Goal: Use online tool/utility: Utilize a website feature to perform a specific function

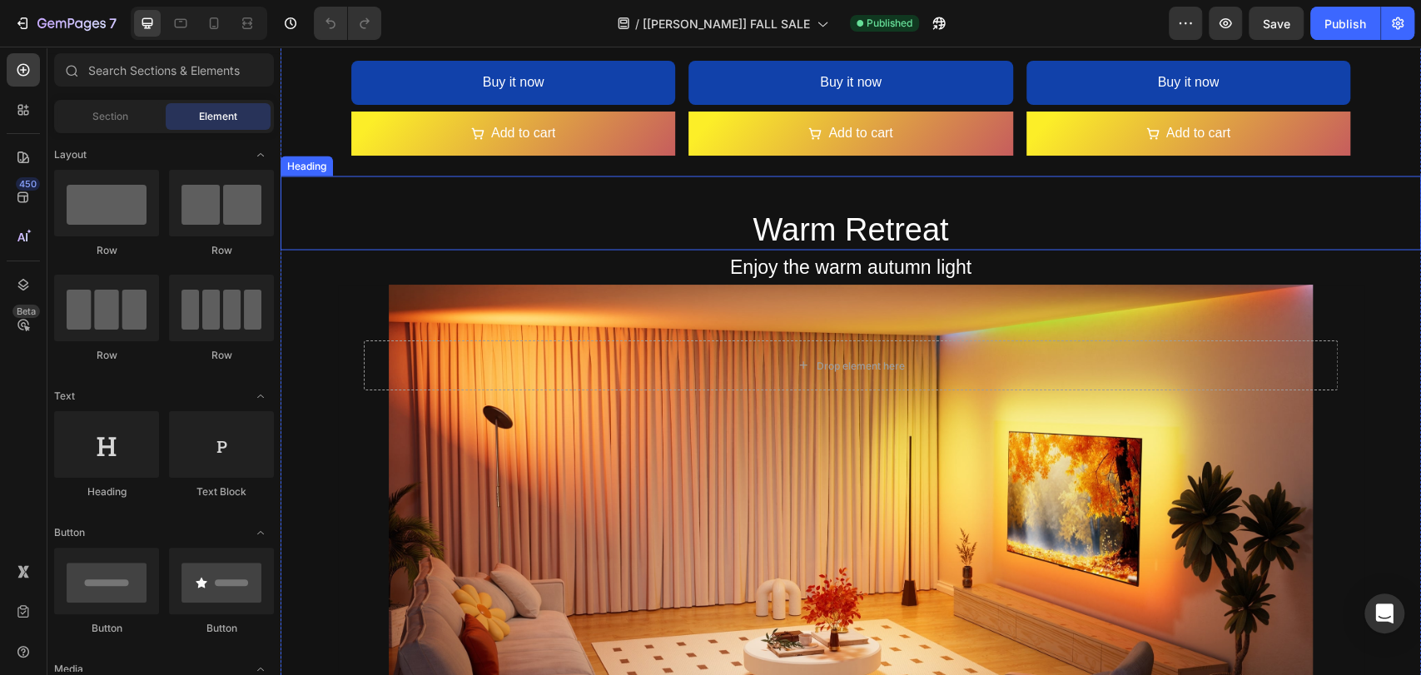
scroll to position [1900, 0]
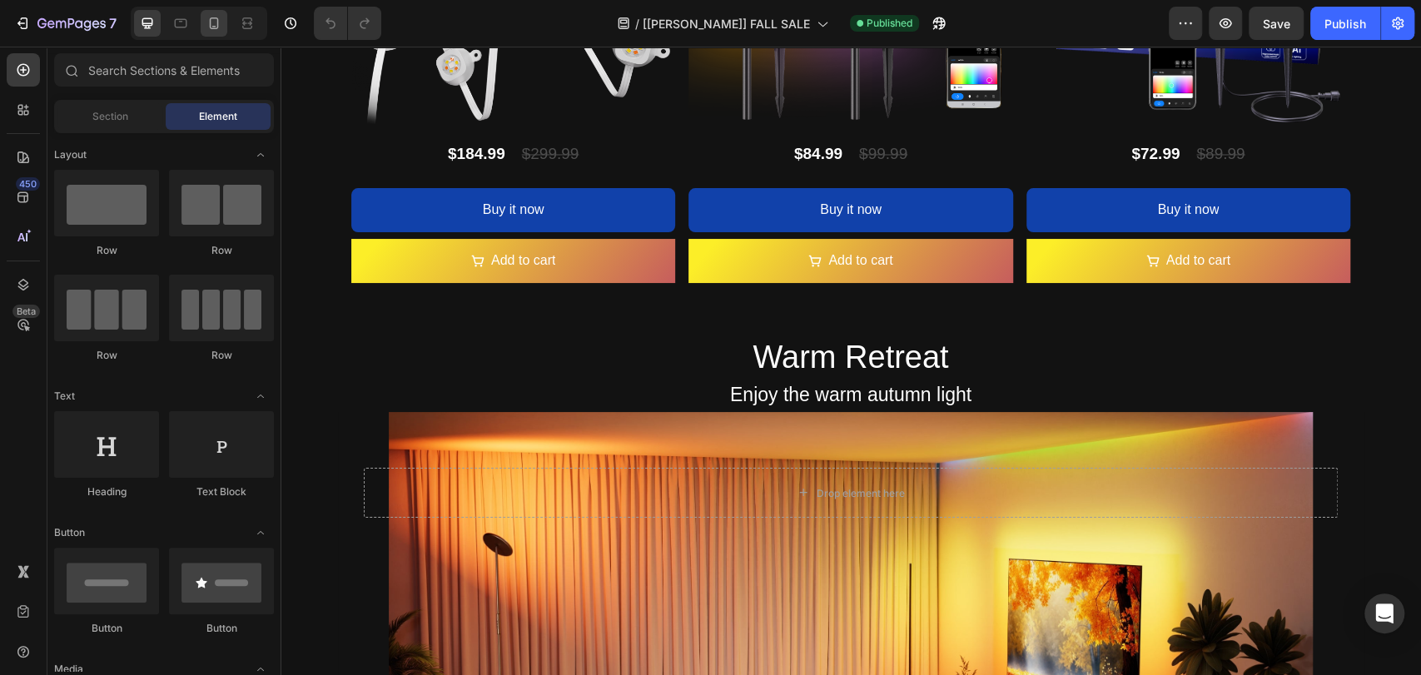
click at [213, 27] on icon at bounding box center [214, 23] width 17 height 17
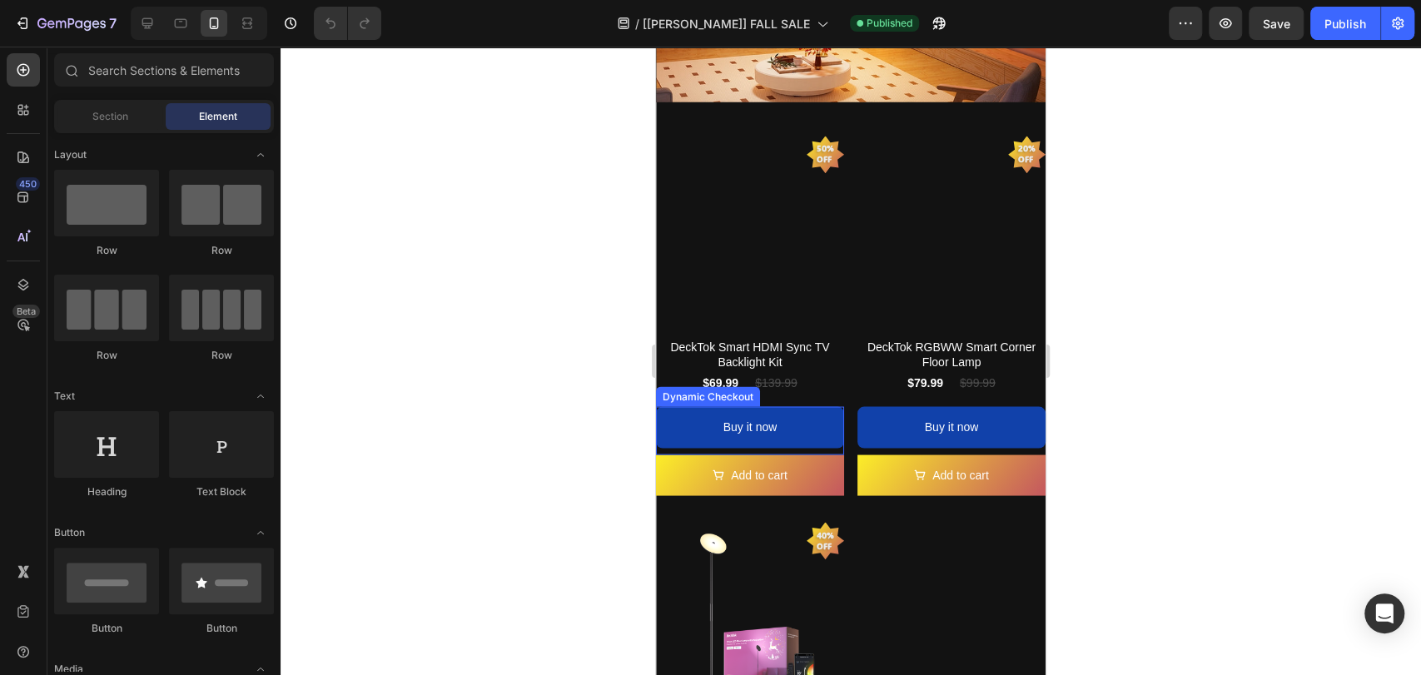
scroll to position [1900, 0]
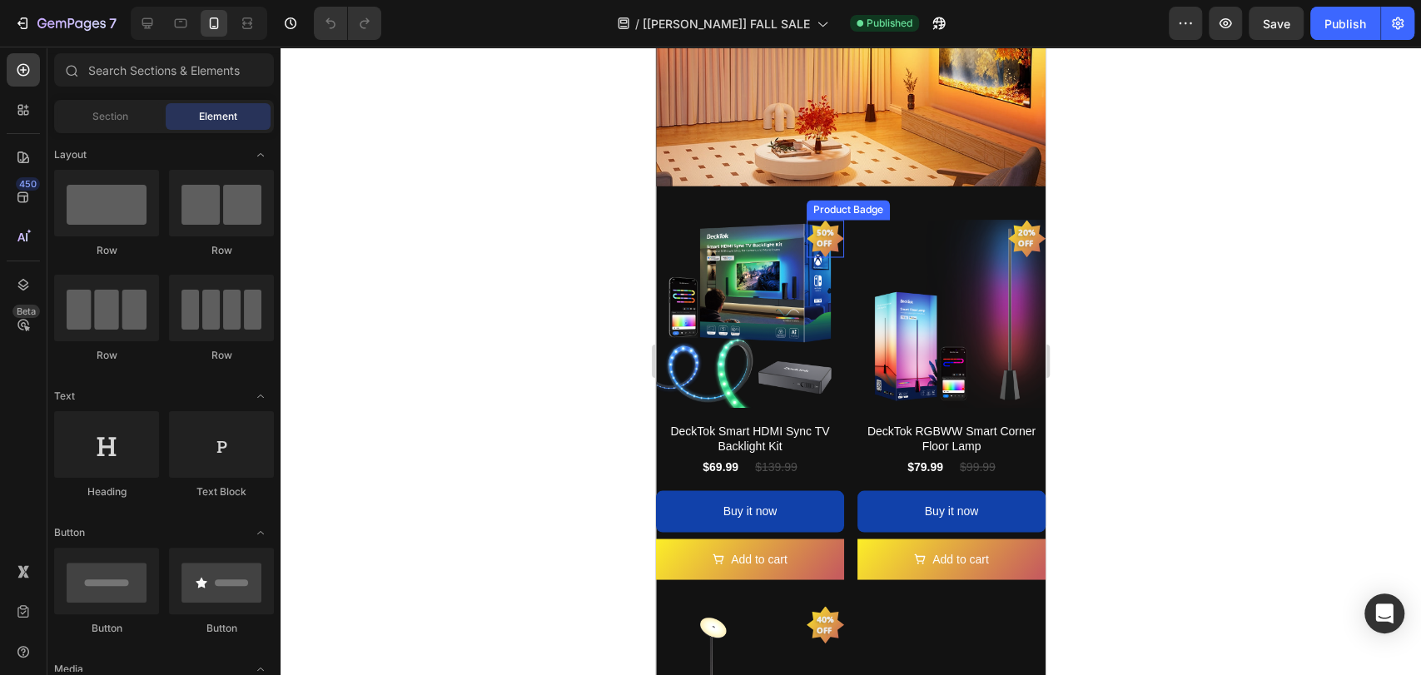
click at [820, 221] on pre "50% off" at bounding box center [825, 238] width 37 height 42
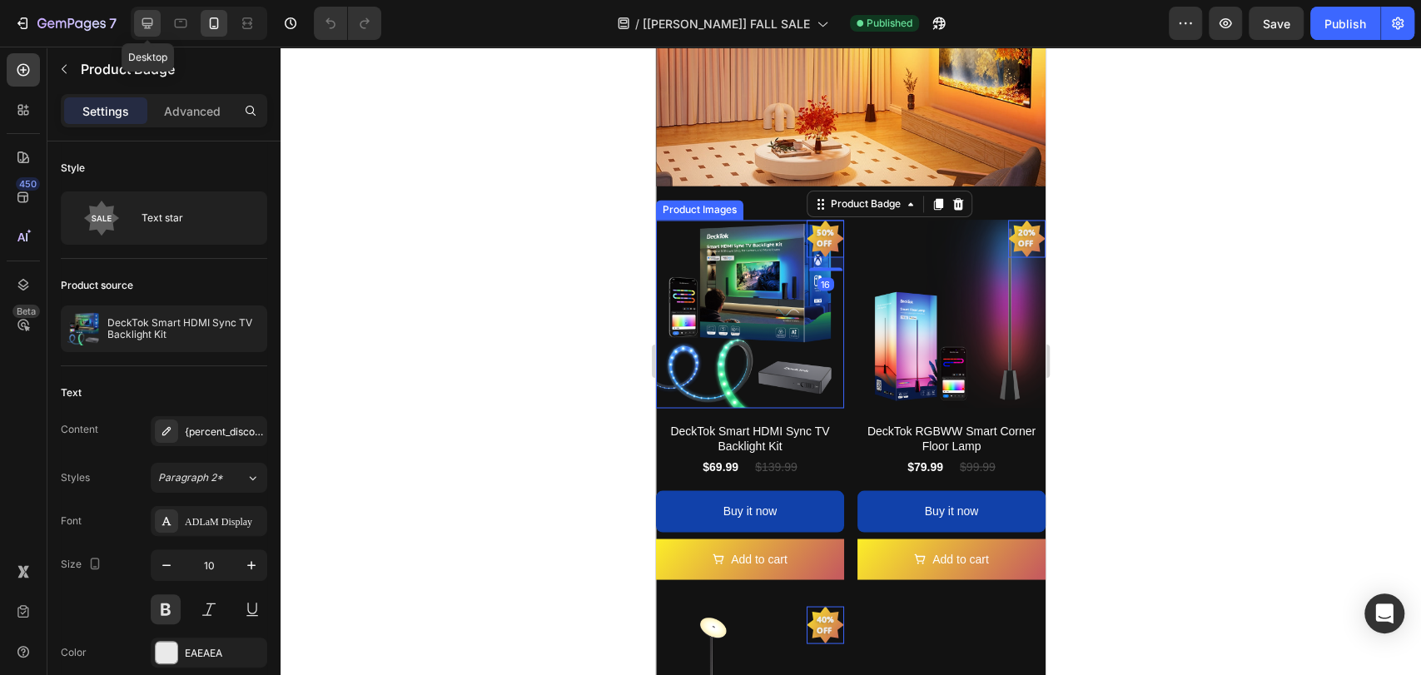
click at [150, 27] on icon at bounding box center [147, 23] width 11 height 11
type input "11"
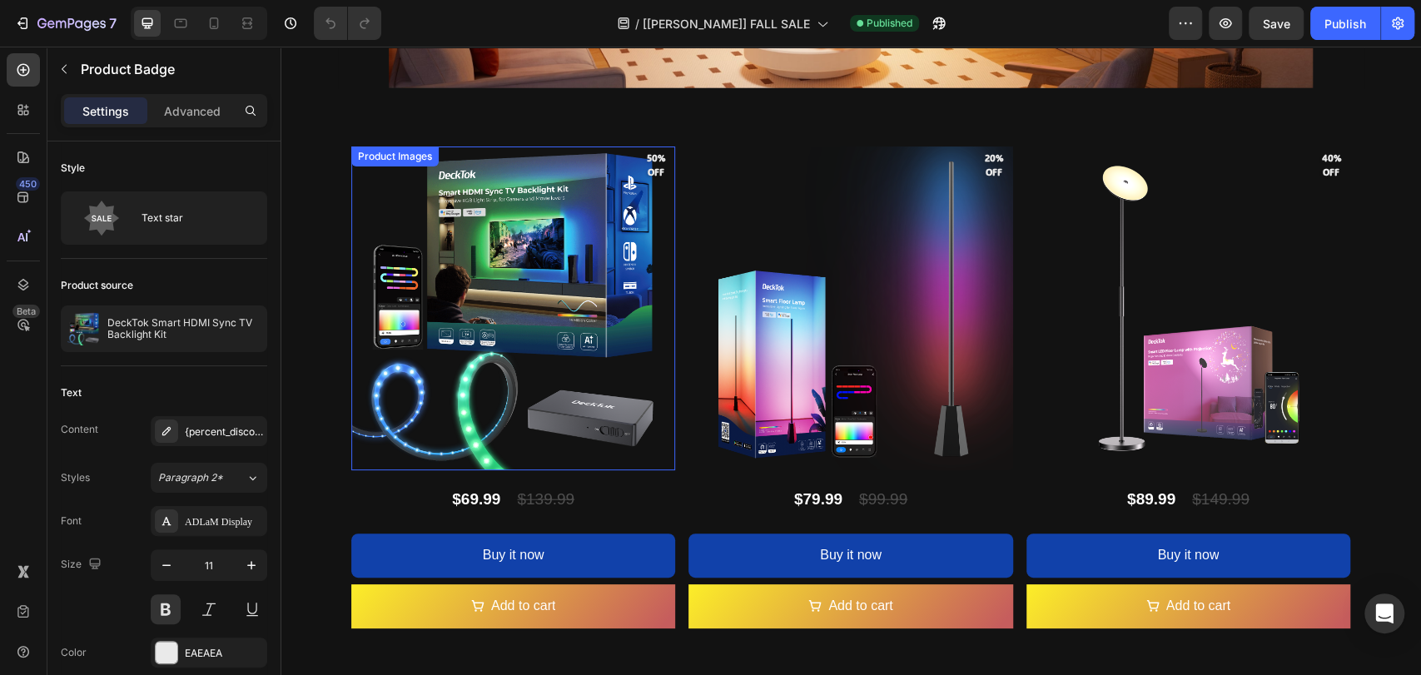
scroll to position [2520, 0]
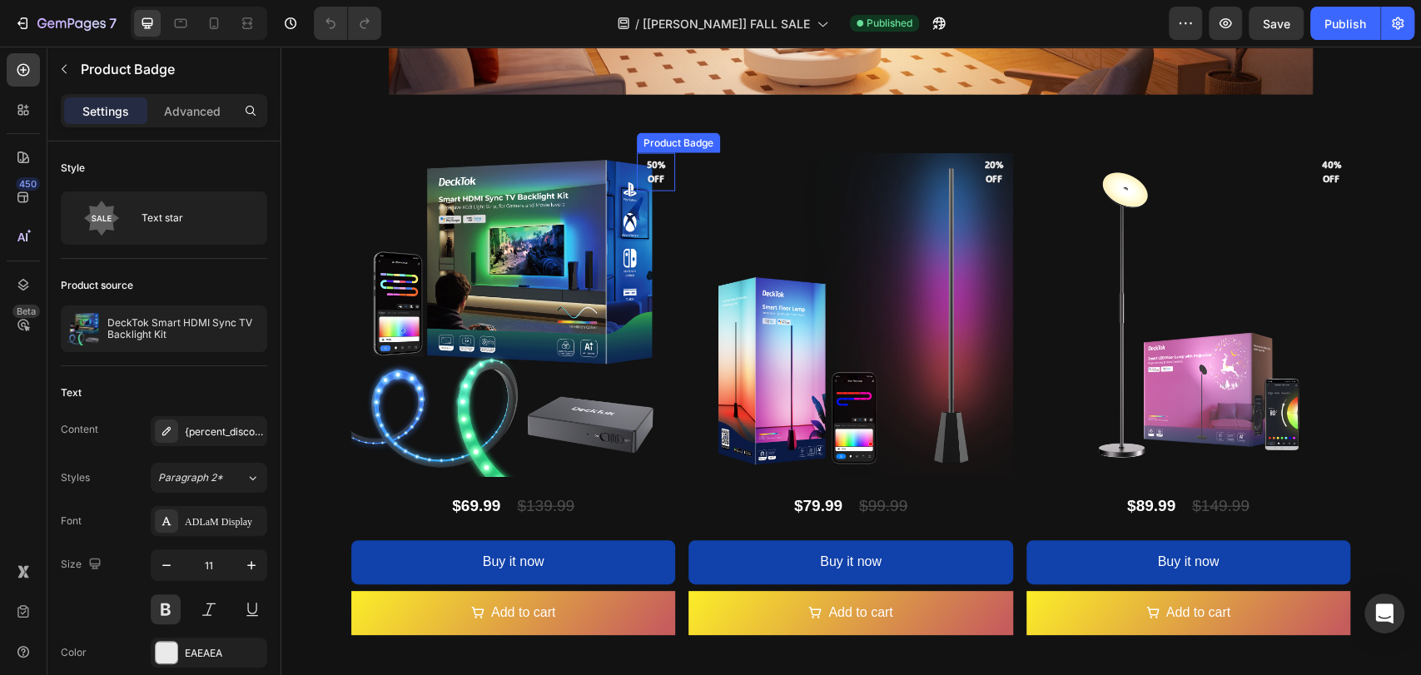
click at [650, 175] on pre "50% off" at bounding box center [656, 172] width 38 height 41
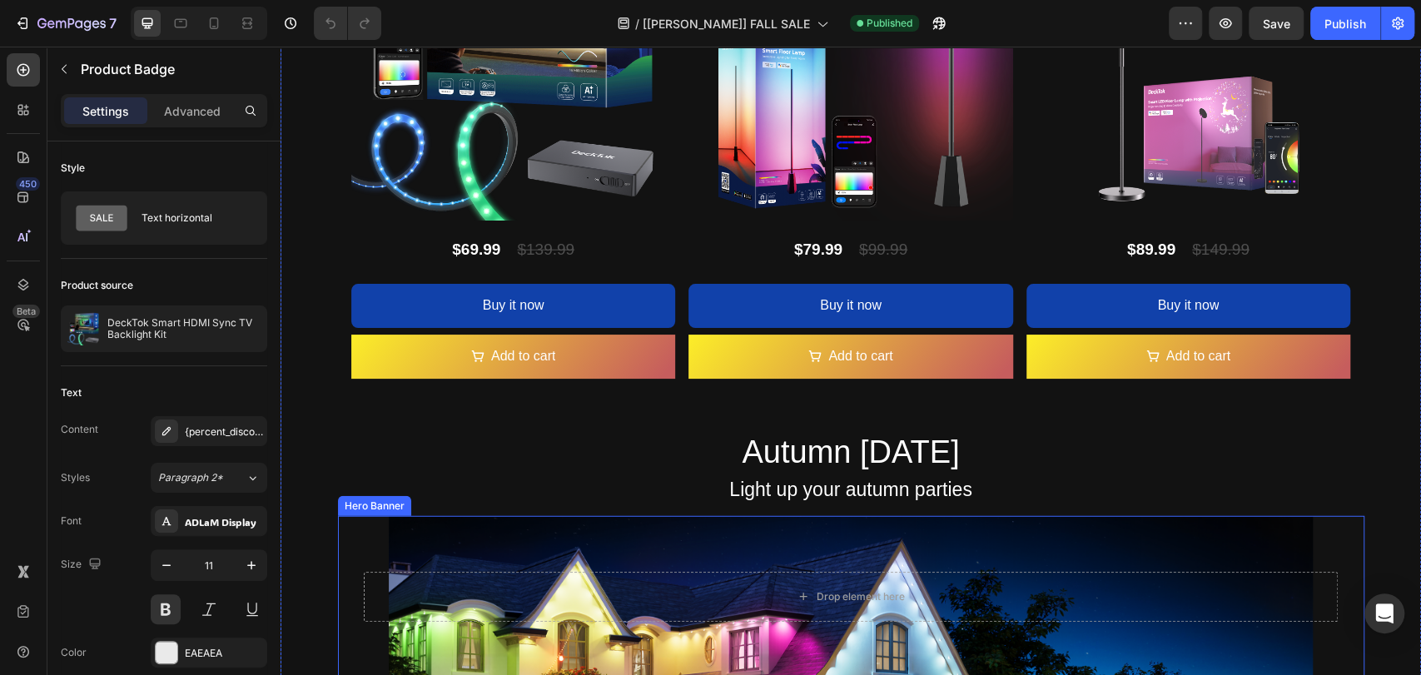
scroll to position [2767, 0]
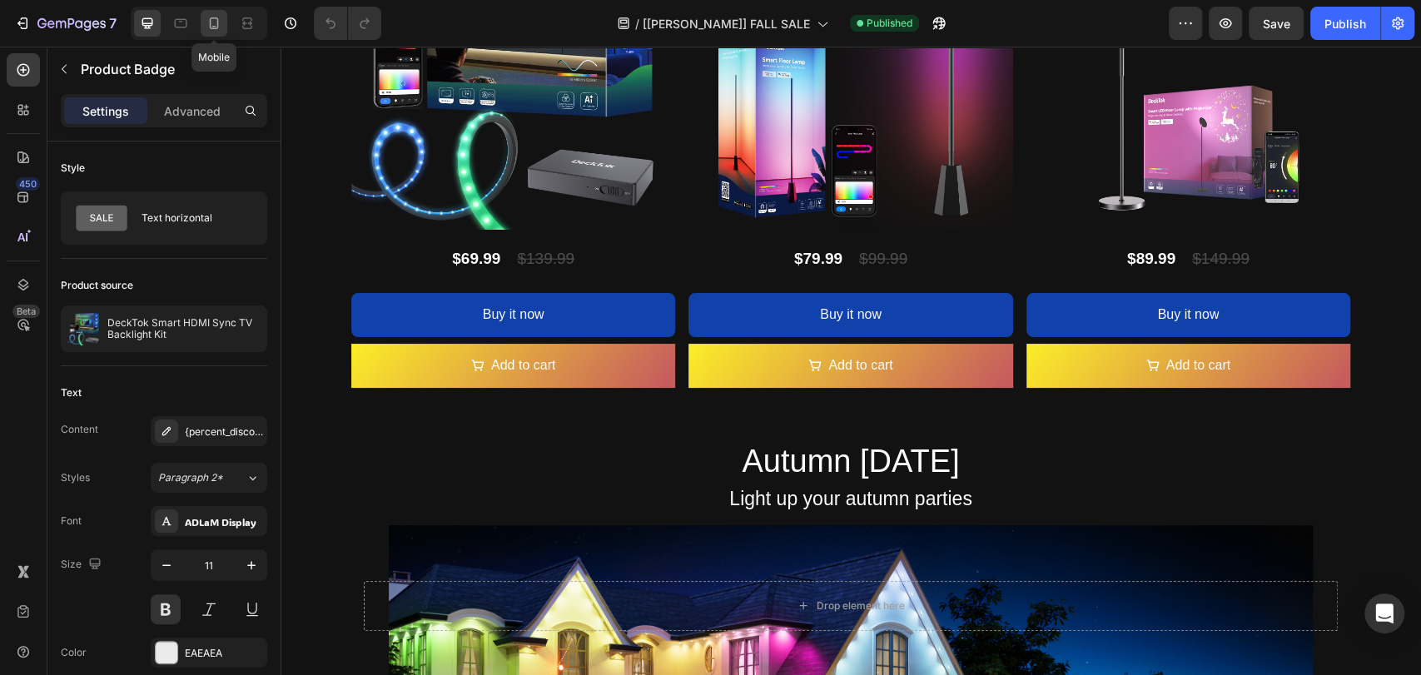
click at [221, 28] on icon at bounding box center [214, 23] width 17 height 17
type input "10"
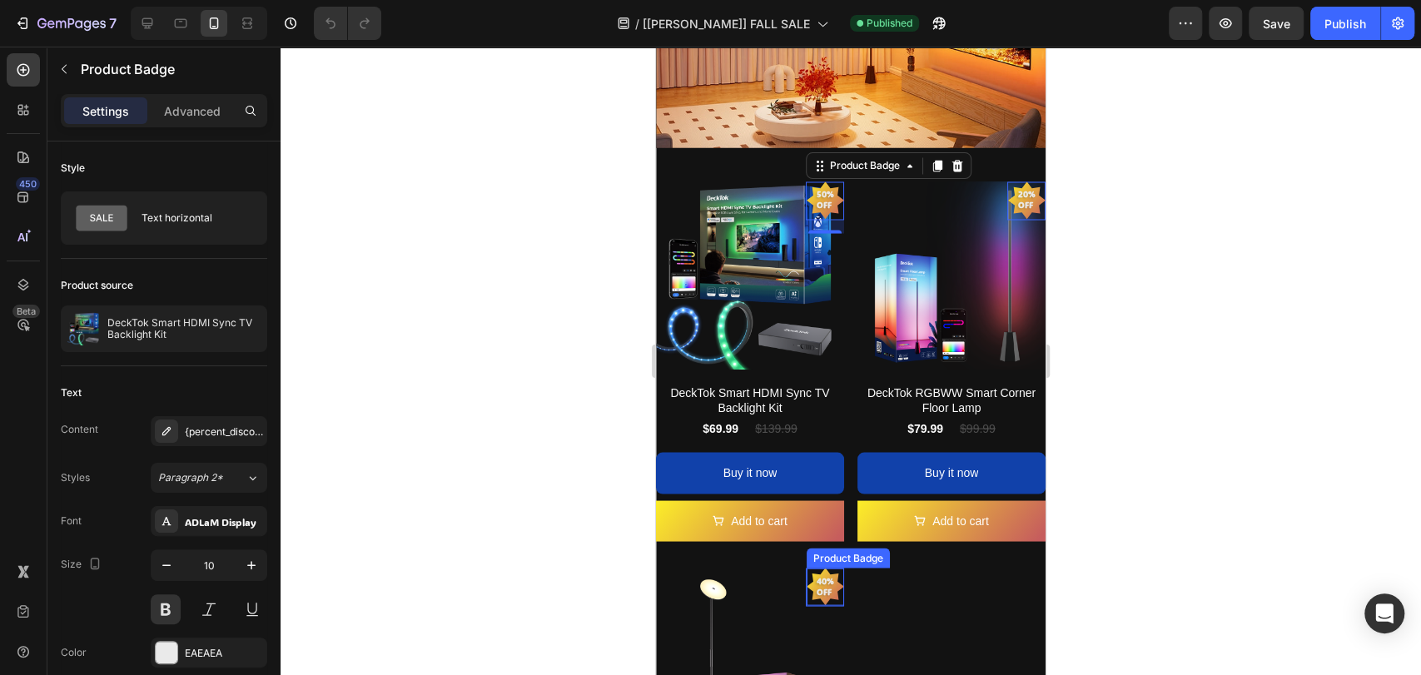
scroll to position [1930, 0]
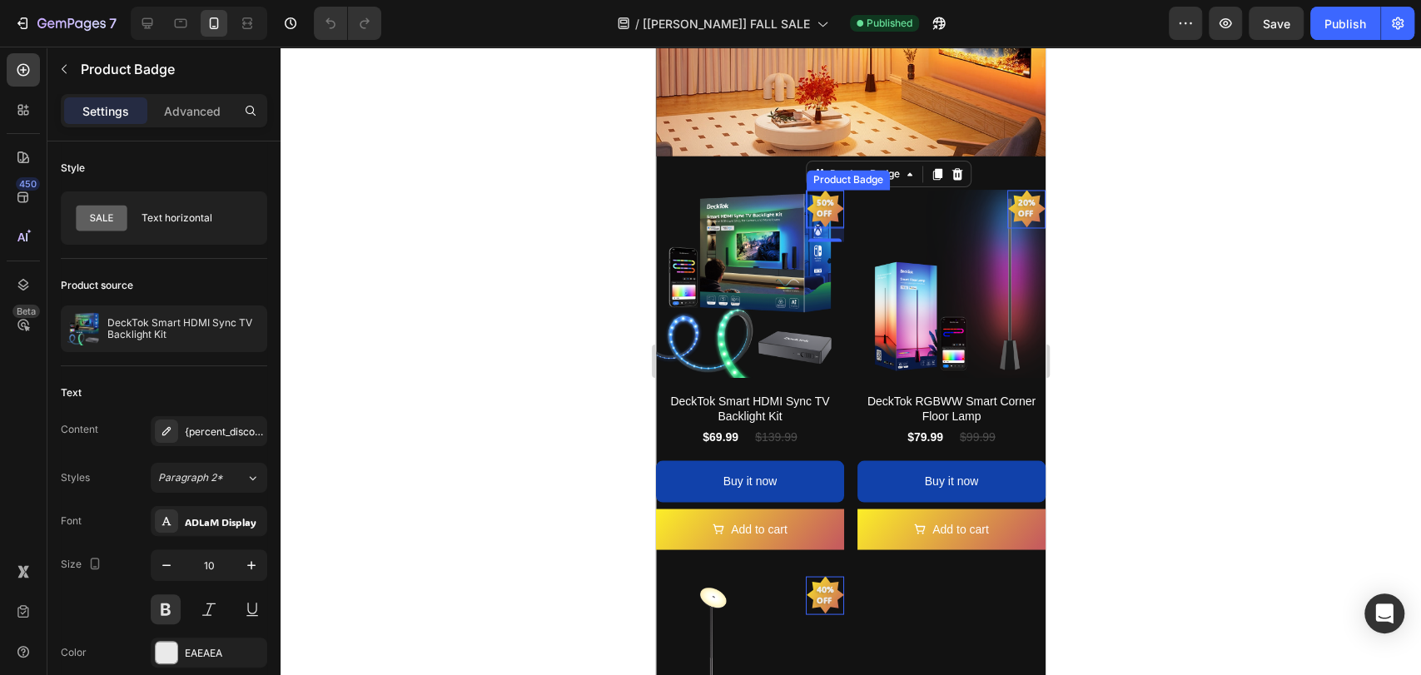
click at [825, 194] on pre "50% off" at bounding box center [825, 208] width 37 height 42
click at [829, 166] on div "Product Badge" at bounding box center [865, 173] width 77 height 15
click at [834, 200] on div "Row 1 col" at bounding box center [839, 205] width 51 height 10
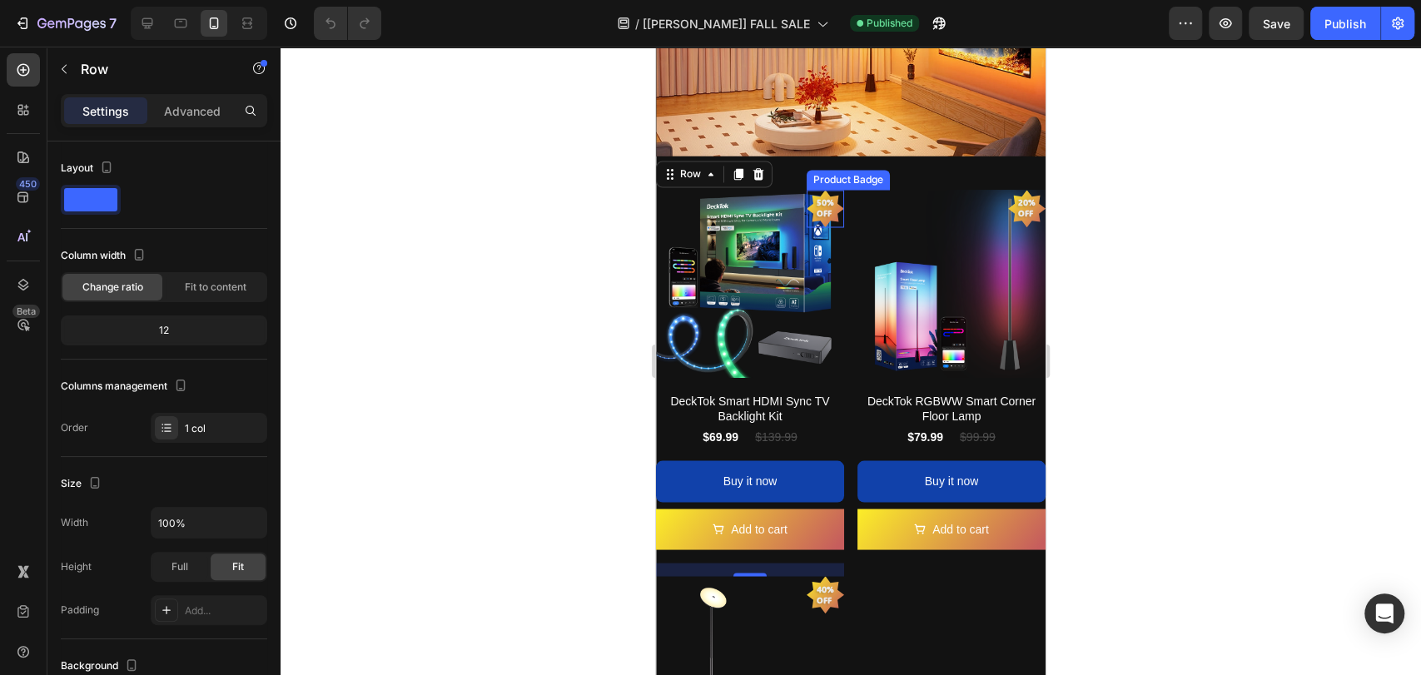
click at [816, 196] on pre "50% off" at bounding box center [825, 208] width 37 height 42
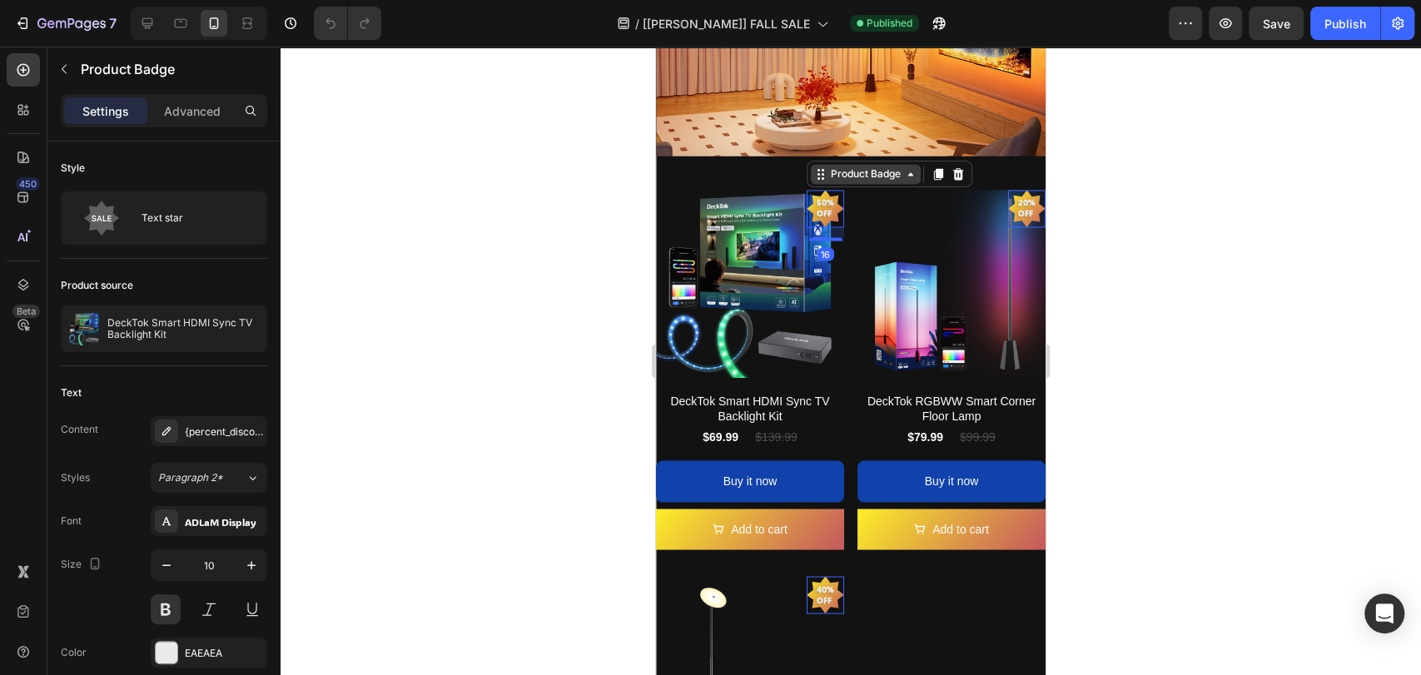
click at [845, 166] on div "Product Badge" at bounding box center [865, 173] width 77 height 15
click at [839, 166] on div "Product Badge" at bounding box center [865, 173] width 77 height 15
click at [146, 28] on icon at bounding box center [147, 23] width 11 height 11
type input "11"
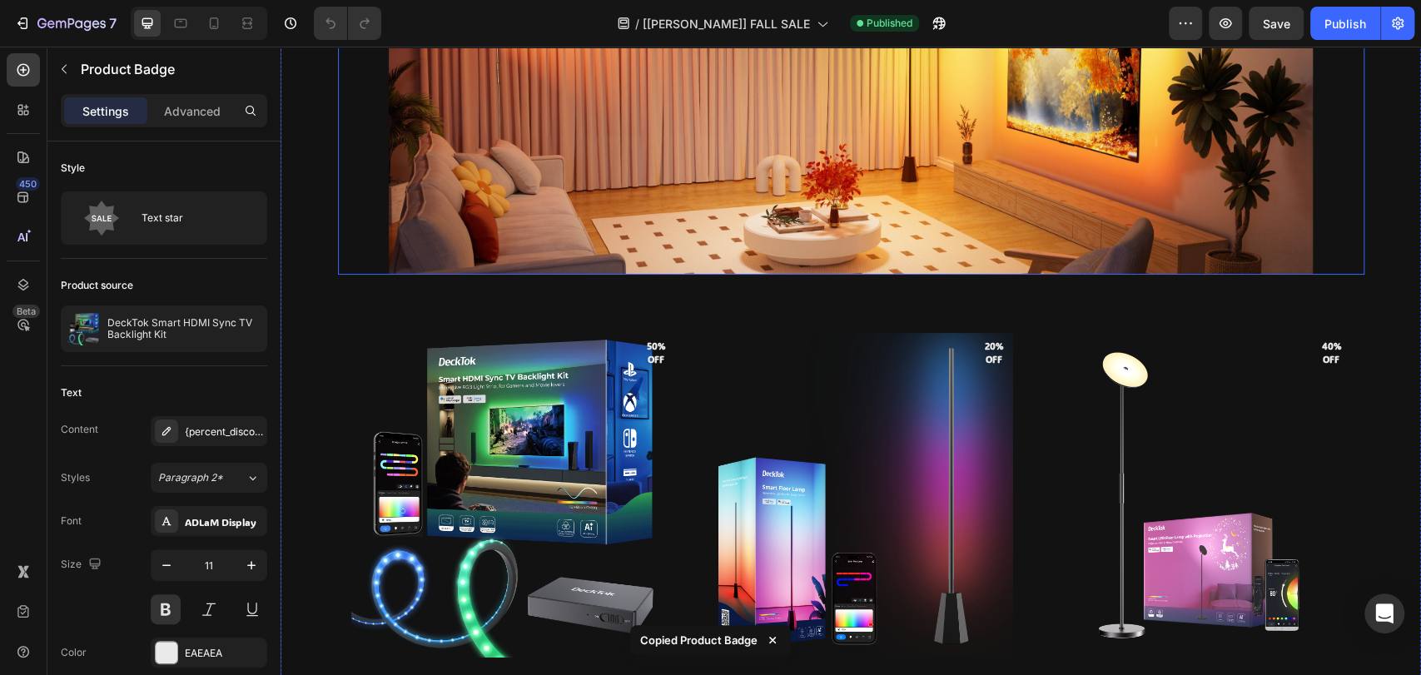
scroll to position [2130, 0]
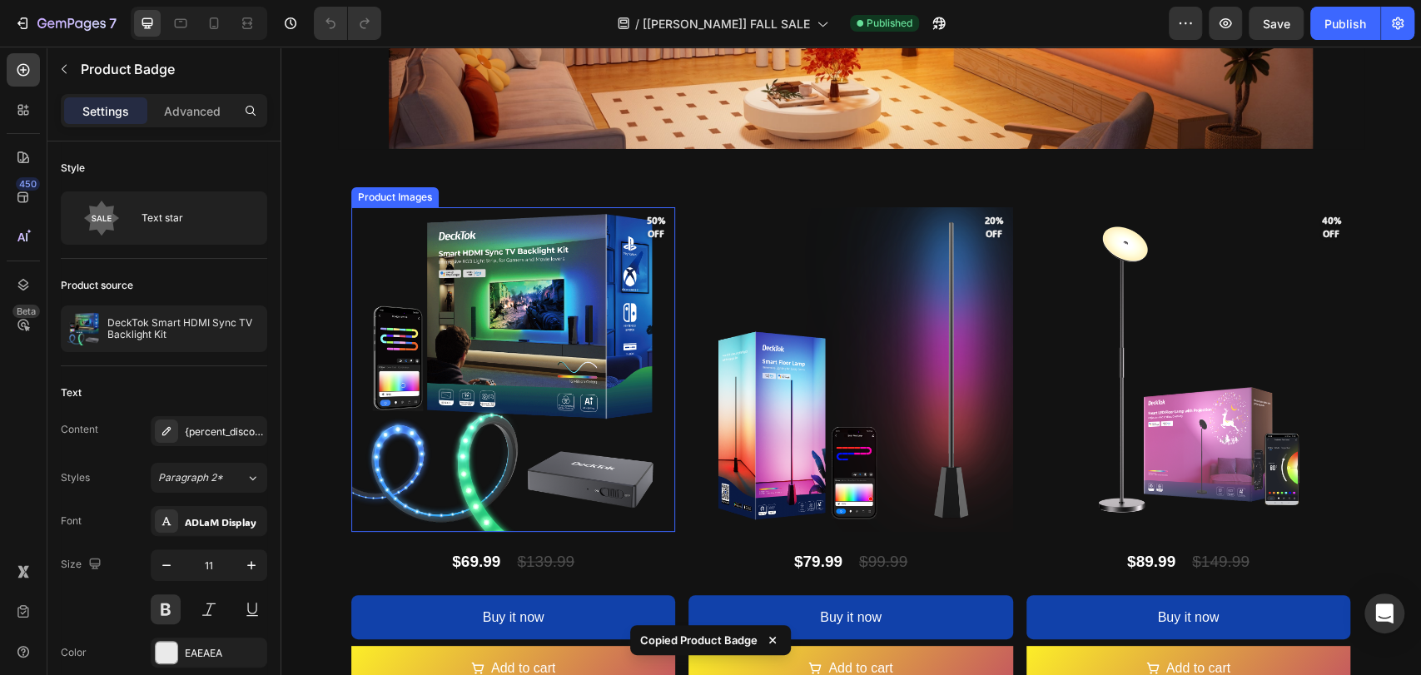
click at [654, 255] on img at bounding box center [513, 369] width 324 height 324
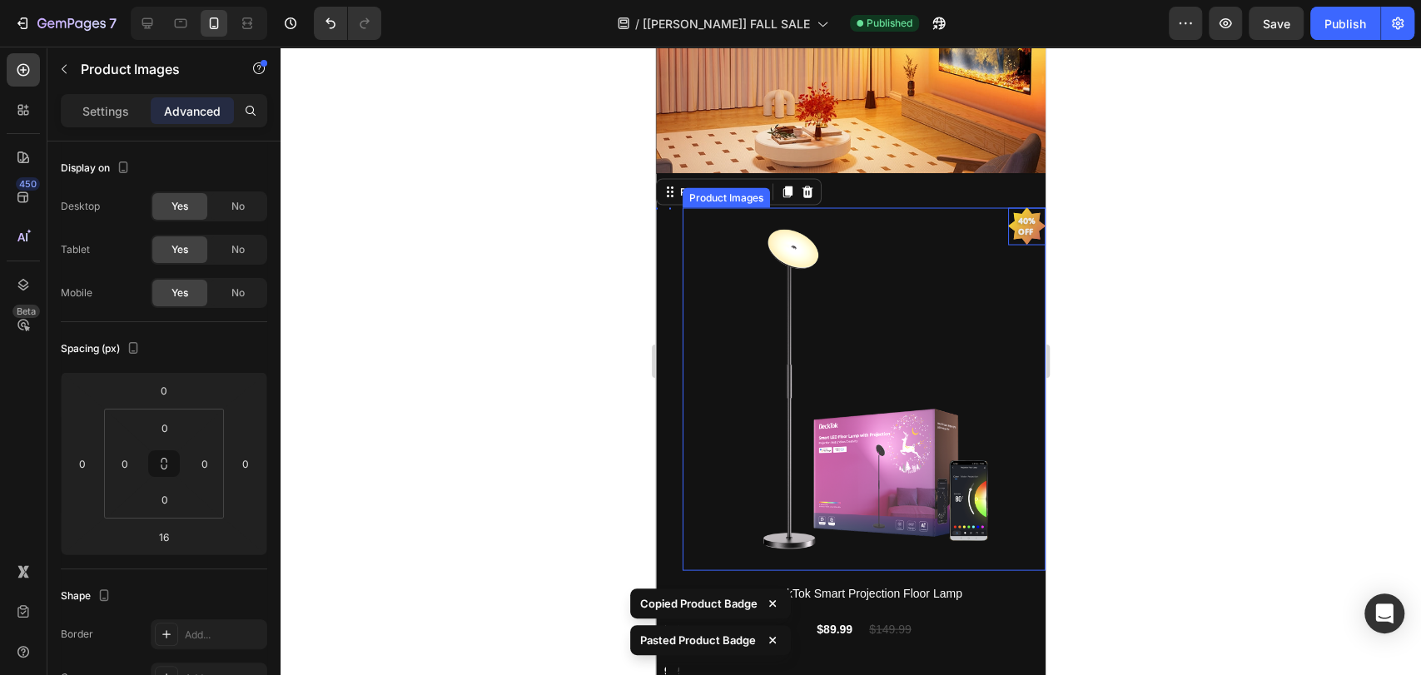
scroll to position [2177, 0]
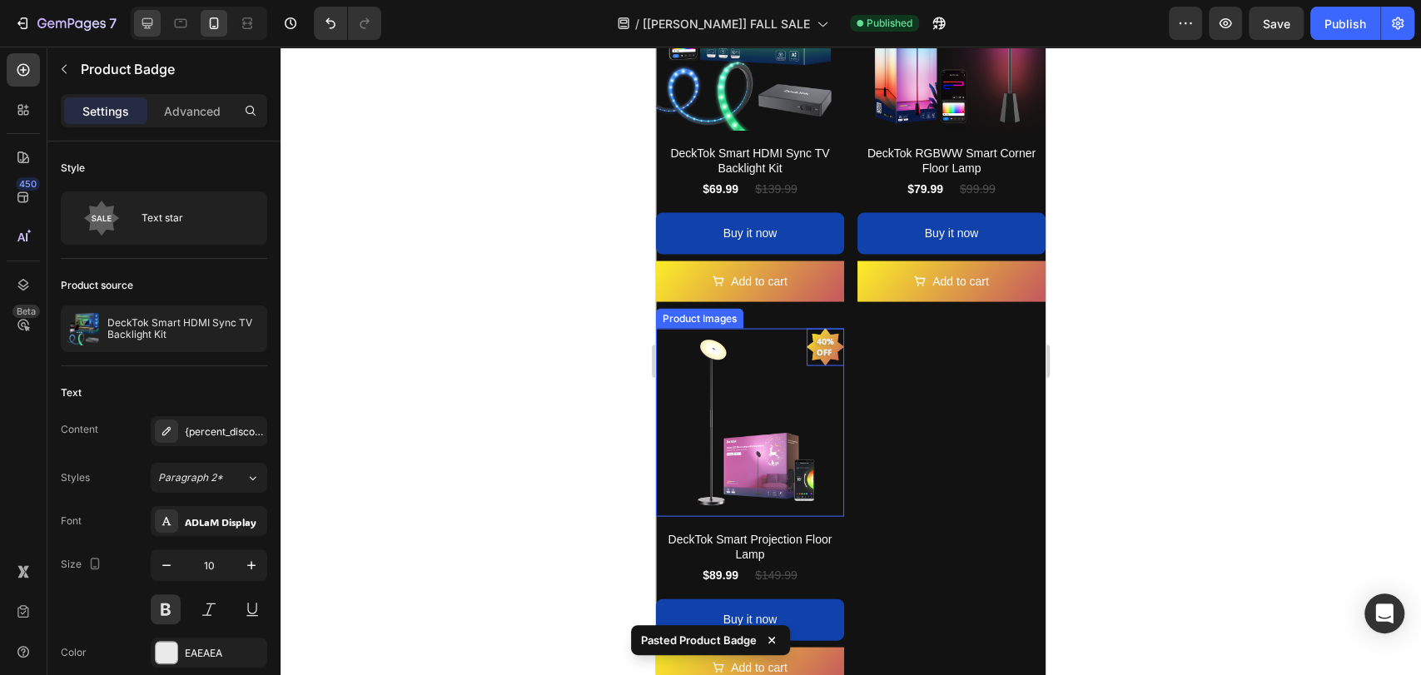
click at [144, 22] on icon at bounding box center [147, 23] width 11 height 11
type input "11"
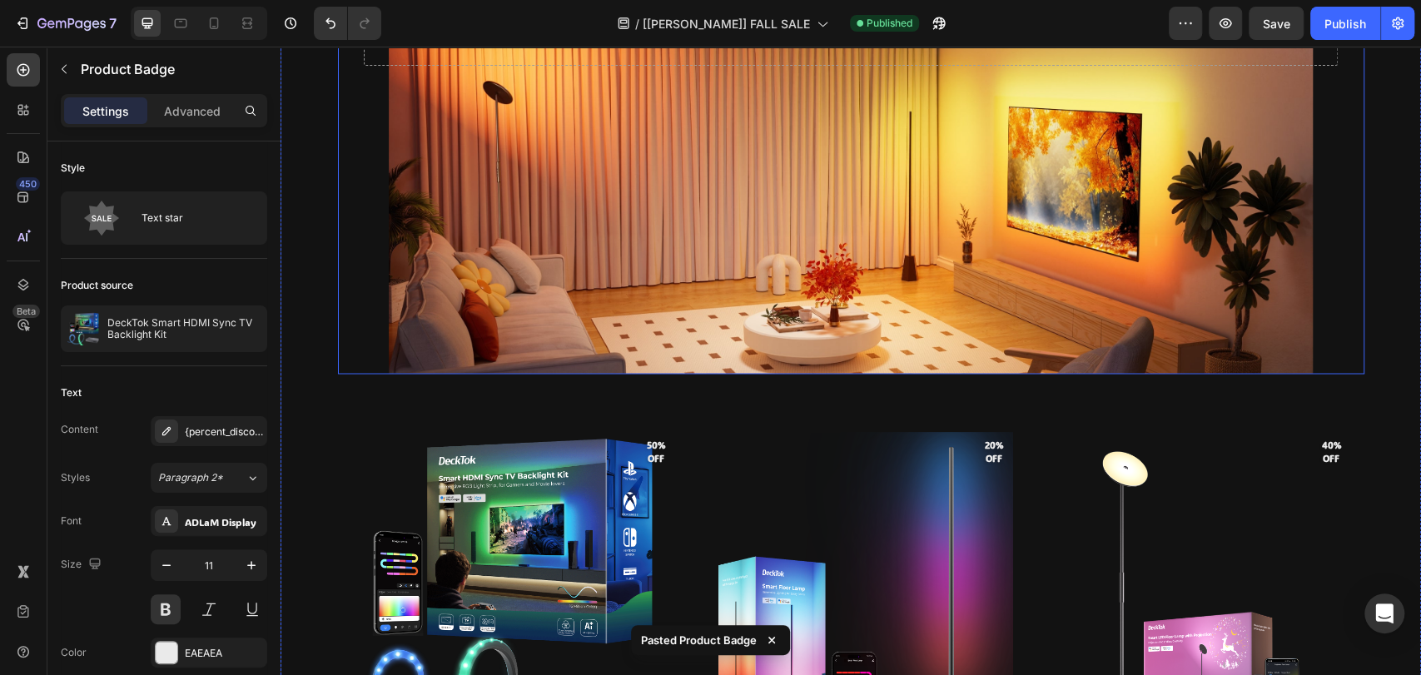
scroll to position [2097, 0]
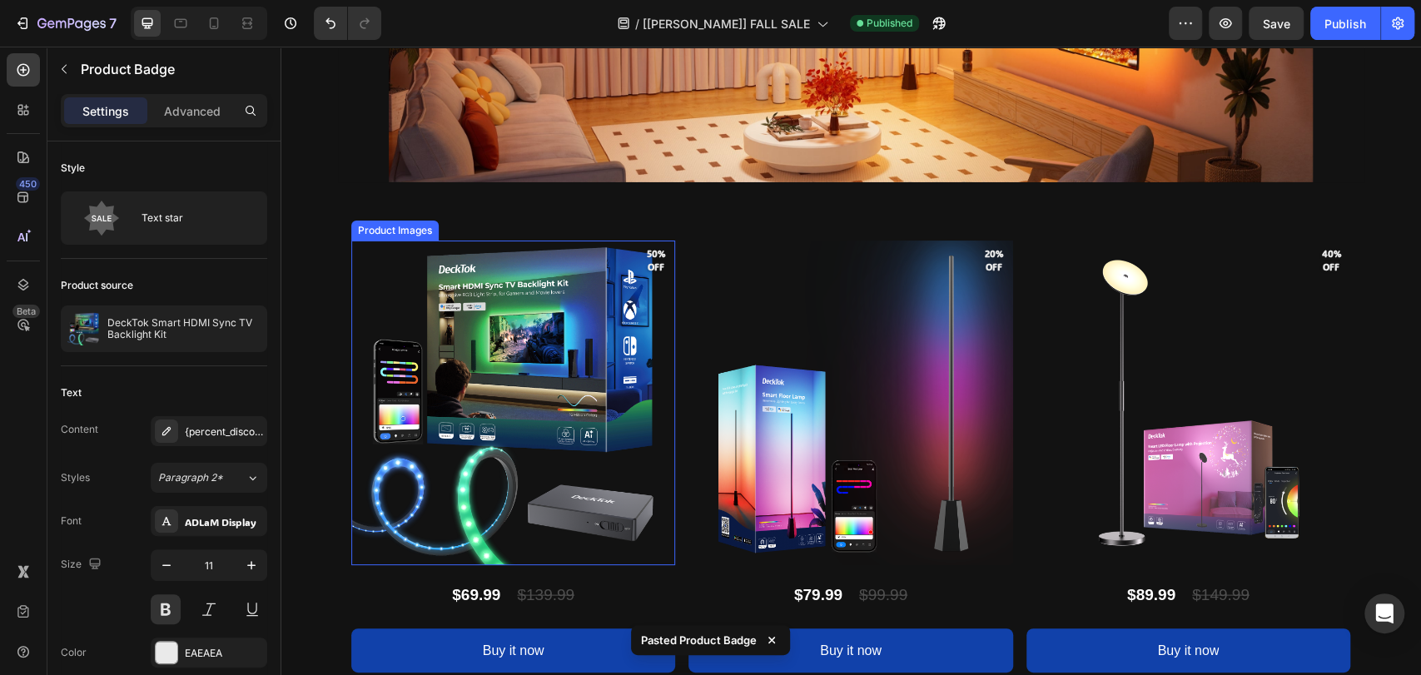
click at [653, 261] on pre "50% off" at bounding box center [656, 260] width 38 height 41
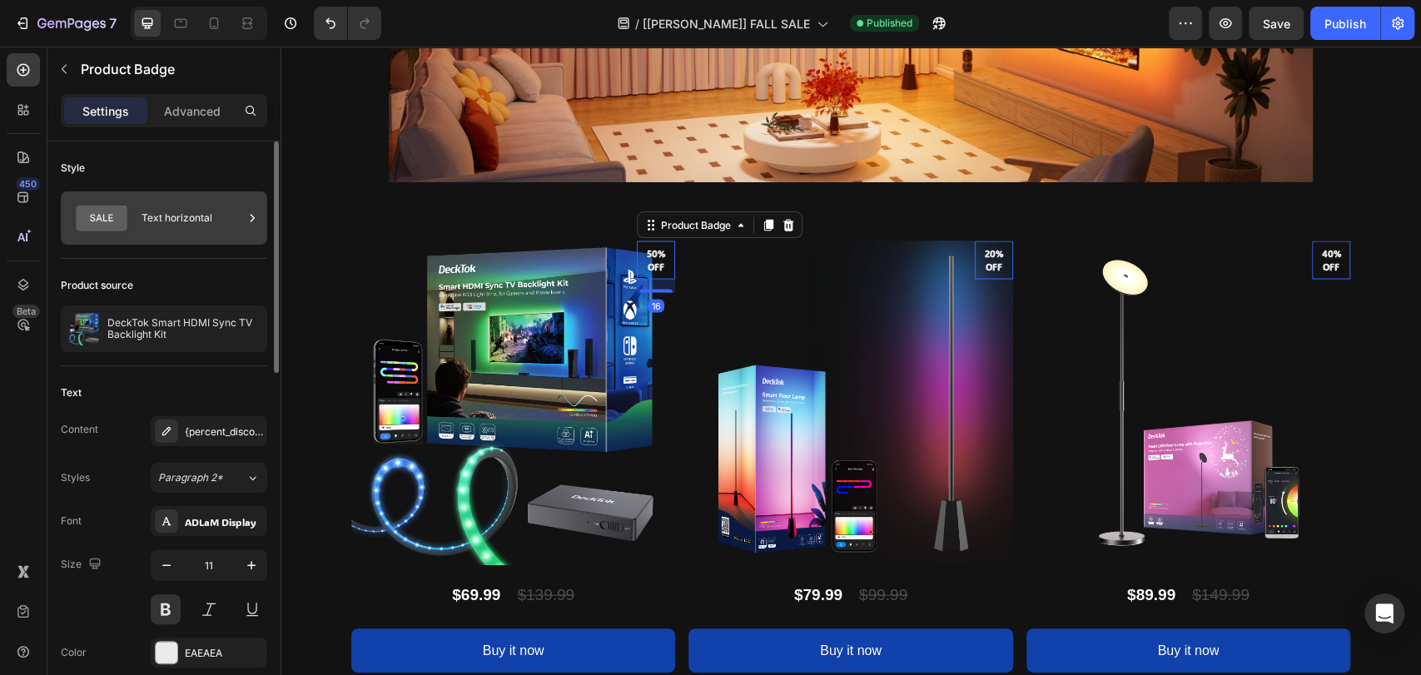
click at [130, 216] on icon at bounding box center [101, 218] width 67 height 38
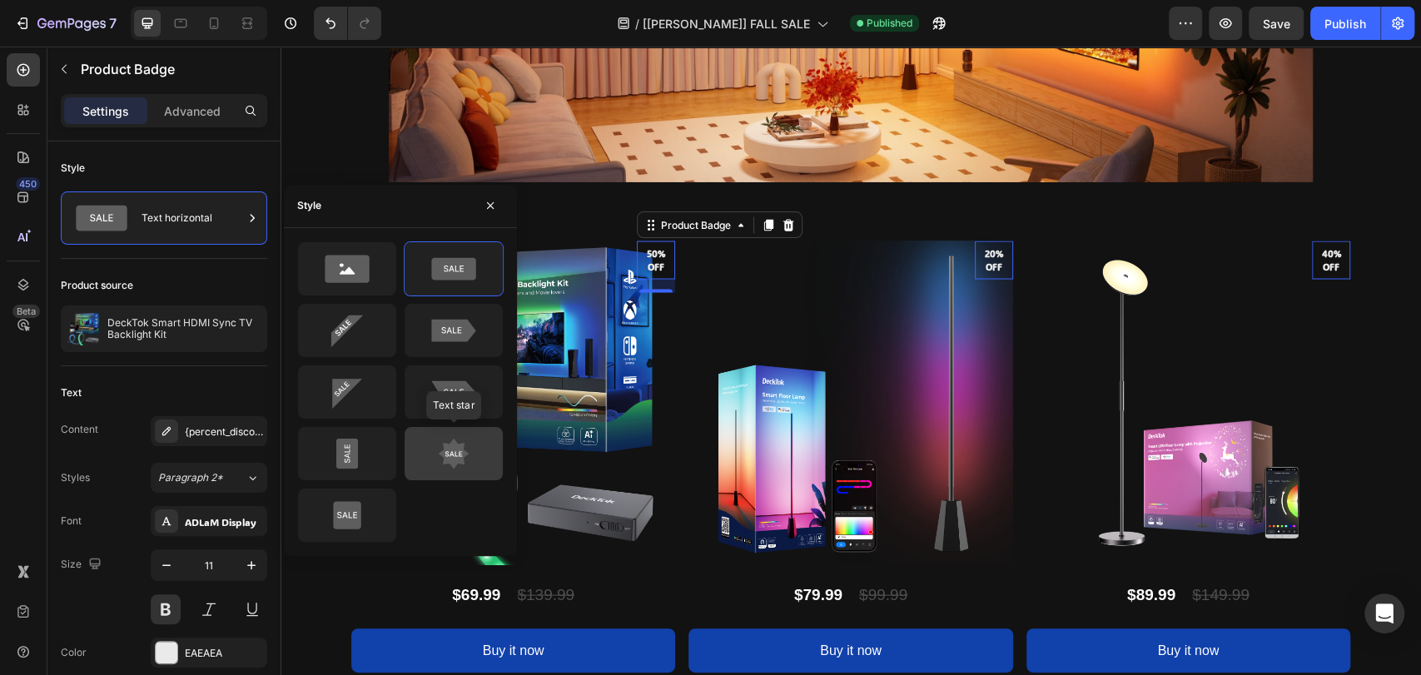
click at [469, 461] on icon at bounding box center [454, 453] width 78 height 33
click at [450, 455] on icon at bounding box center [454, 453] width 31 height 31
click at [453, 450] on icon at bounding box center [454, 453] width 31 height 31
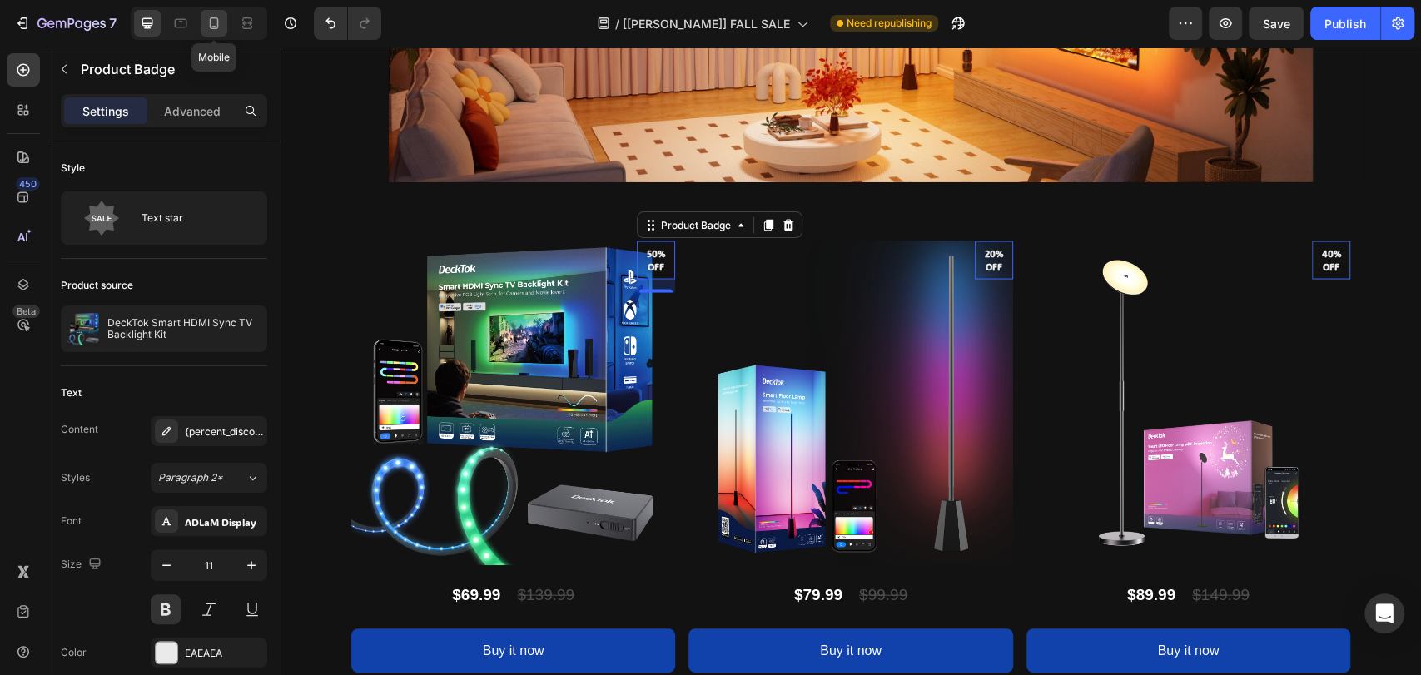
click at [213, 25] on icon at bounding box center [214, 23] width 17 height 17
type input "10"
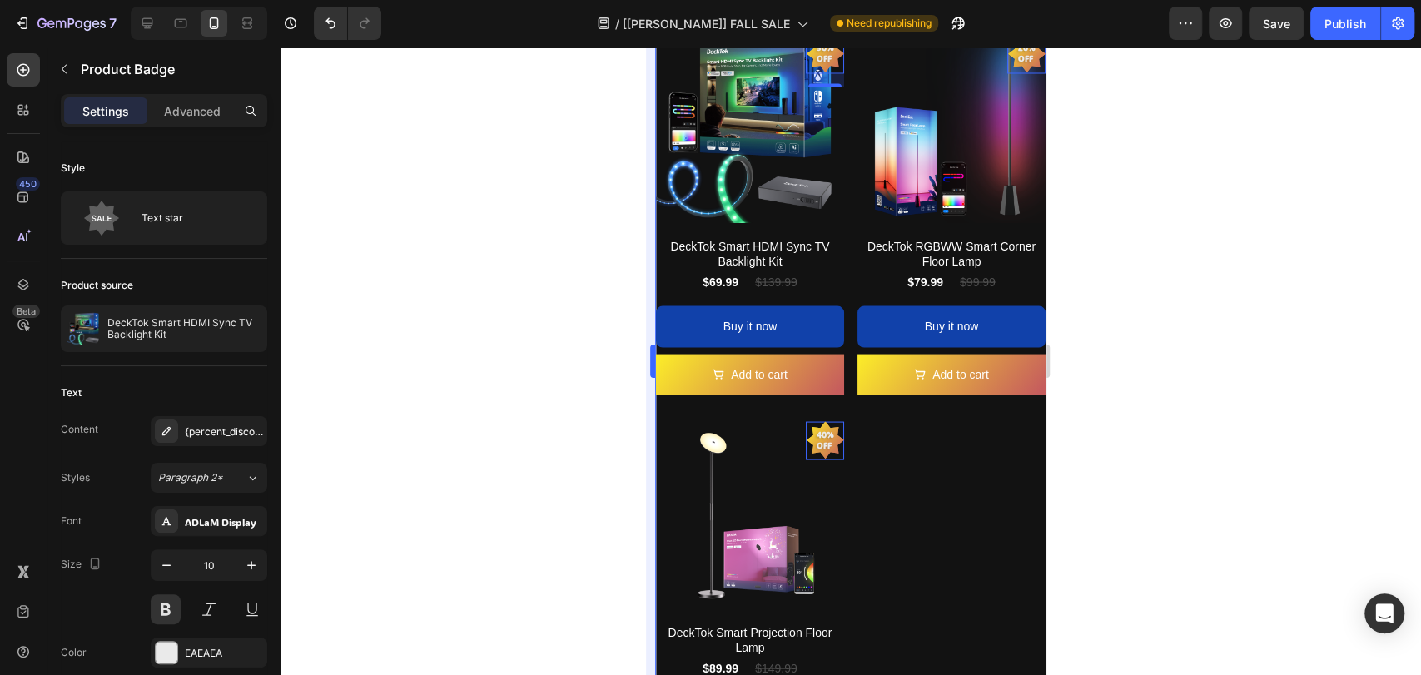
scroll to position [2177, 0]
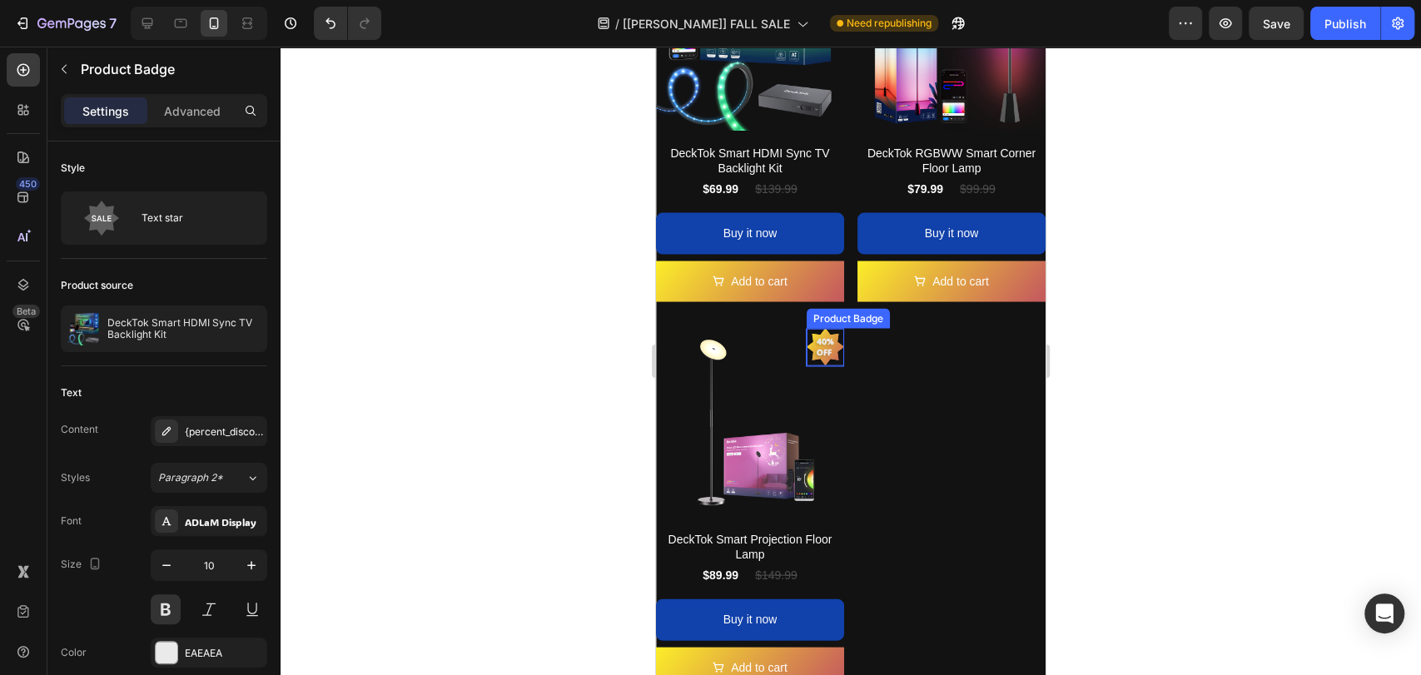
click at [818, 326] on pre "40% off" at bounding box center [825, 347] width 37 height 42
click at [190, 117] on p "Advanced" at bounding box center [192, 110] width 57 height 17
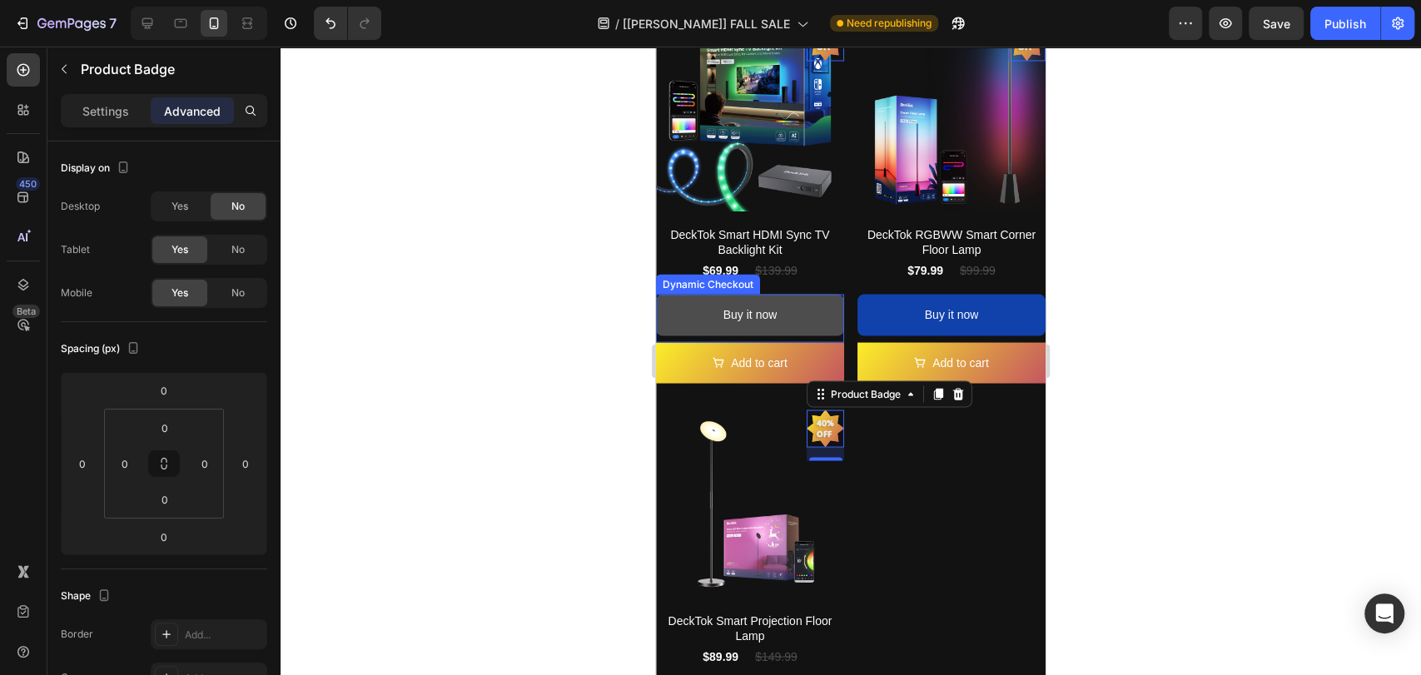
scroll to position [1931, 0]
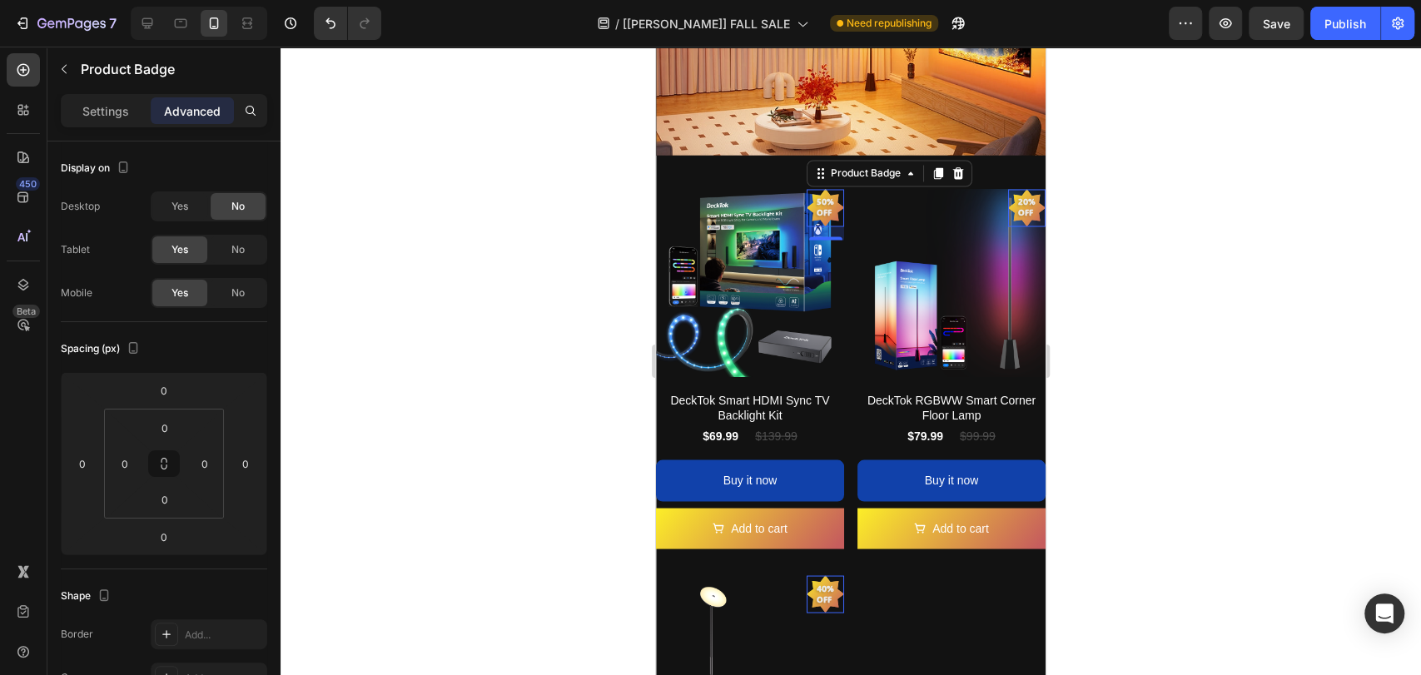
click at [817, 188] on pre "50% off" at bounding box center [825, 207] width 37 height 42
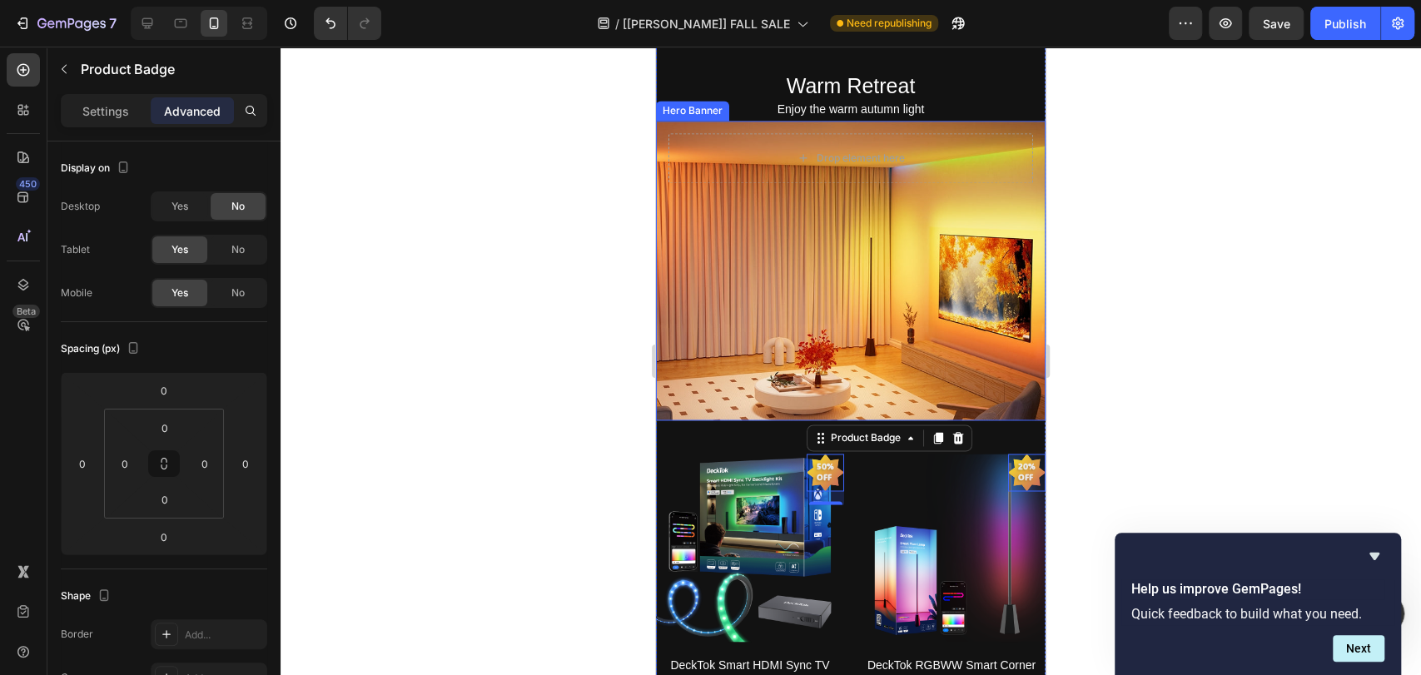
scroll to position [1807, 0]
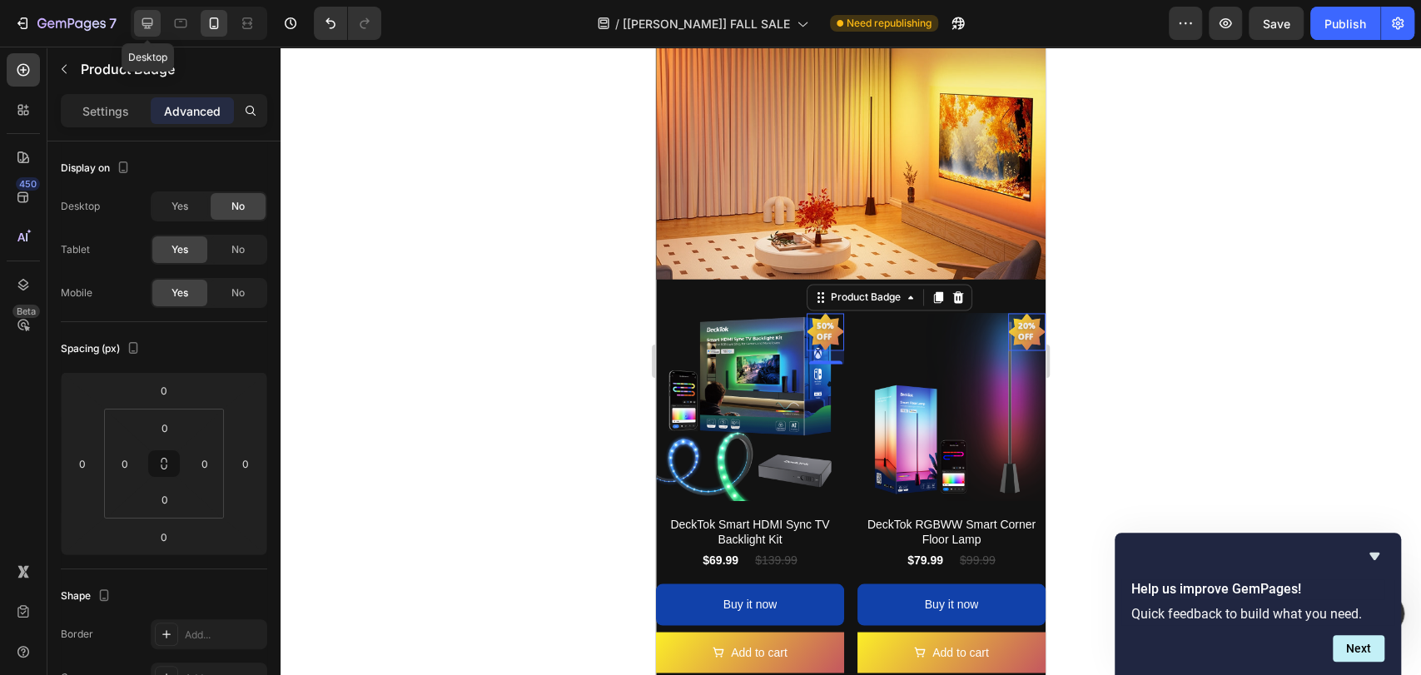
click at [152, 21] on icon at bounding box center [147, 23] width 11 height 11
type input "16"
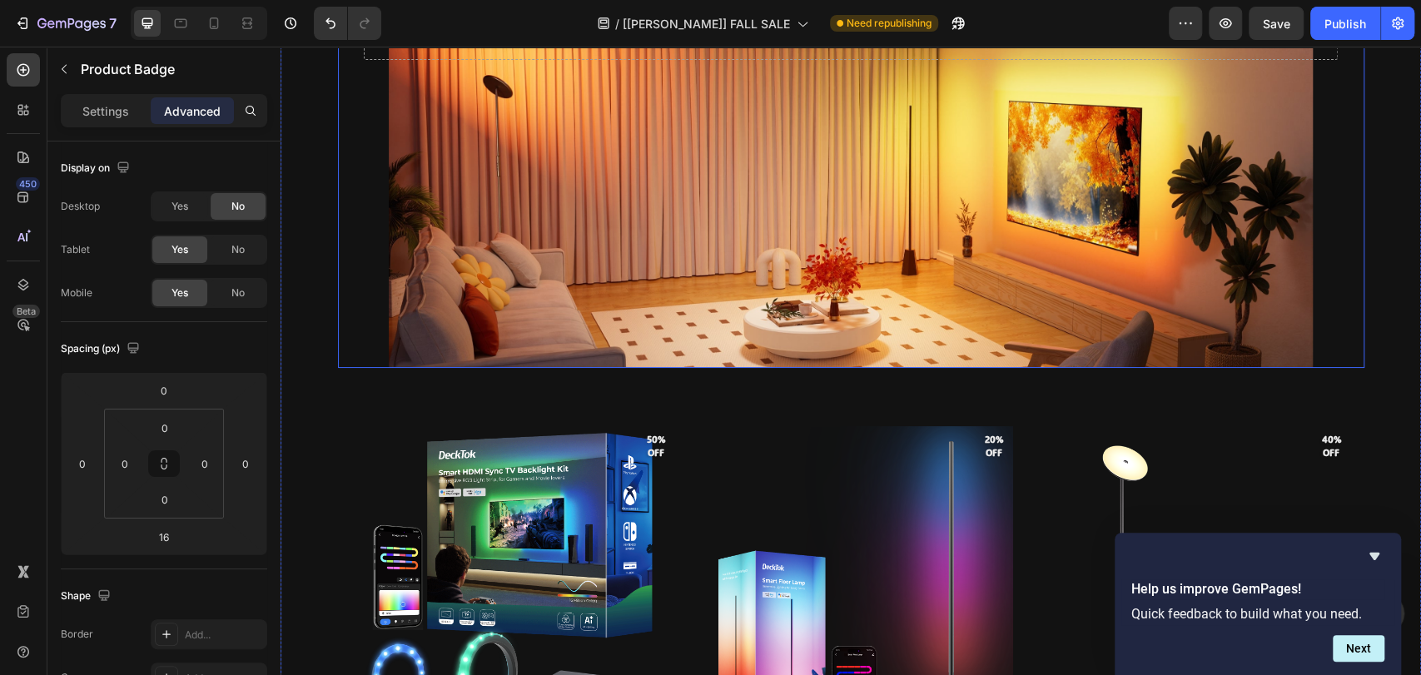
scroll to position [2055, 0]
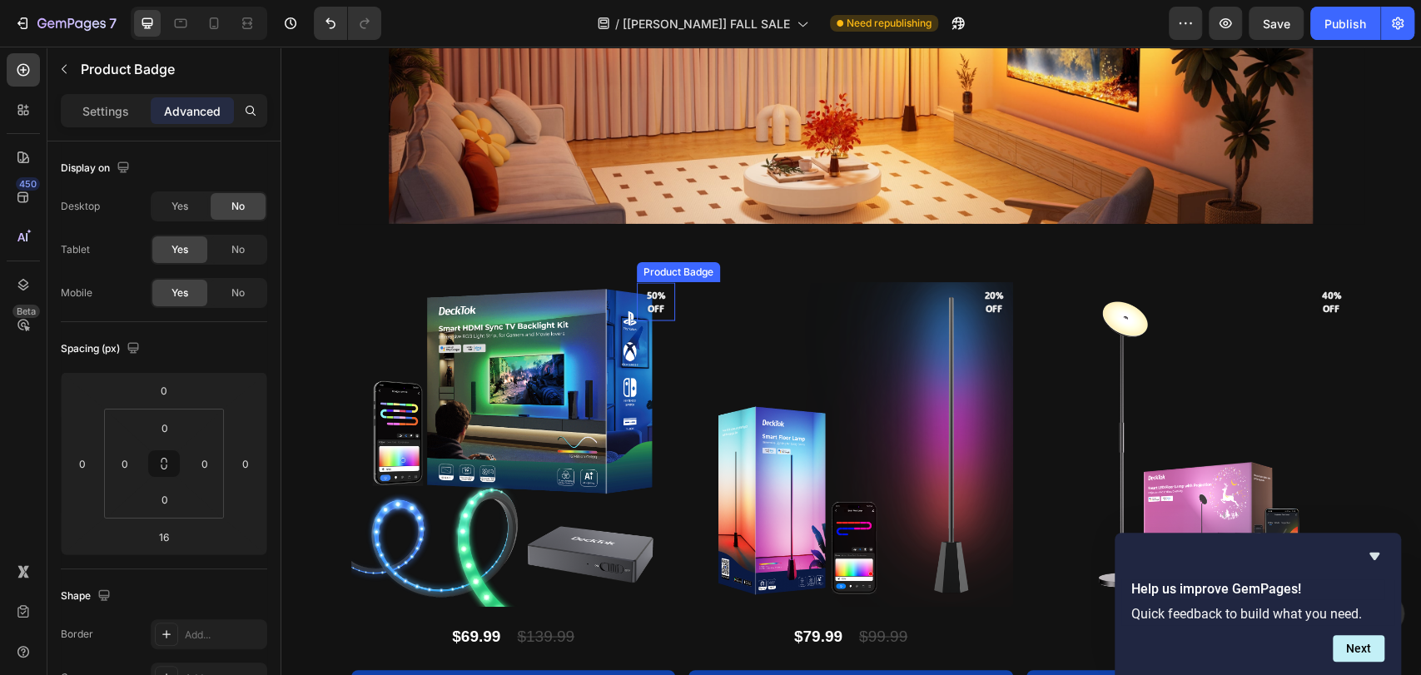
click at [651, 305] on pre "50% off" at bounding box center [656, 301] width 38 height 47
click at [86, 113] on p "Settings" at bounding box center [105, 110] width 47 height 17
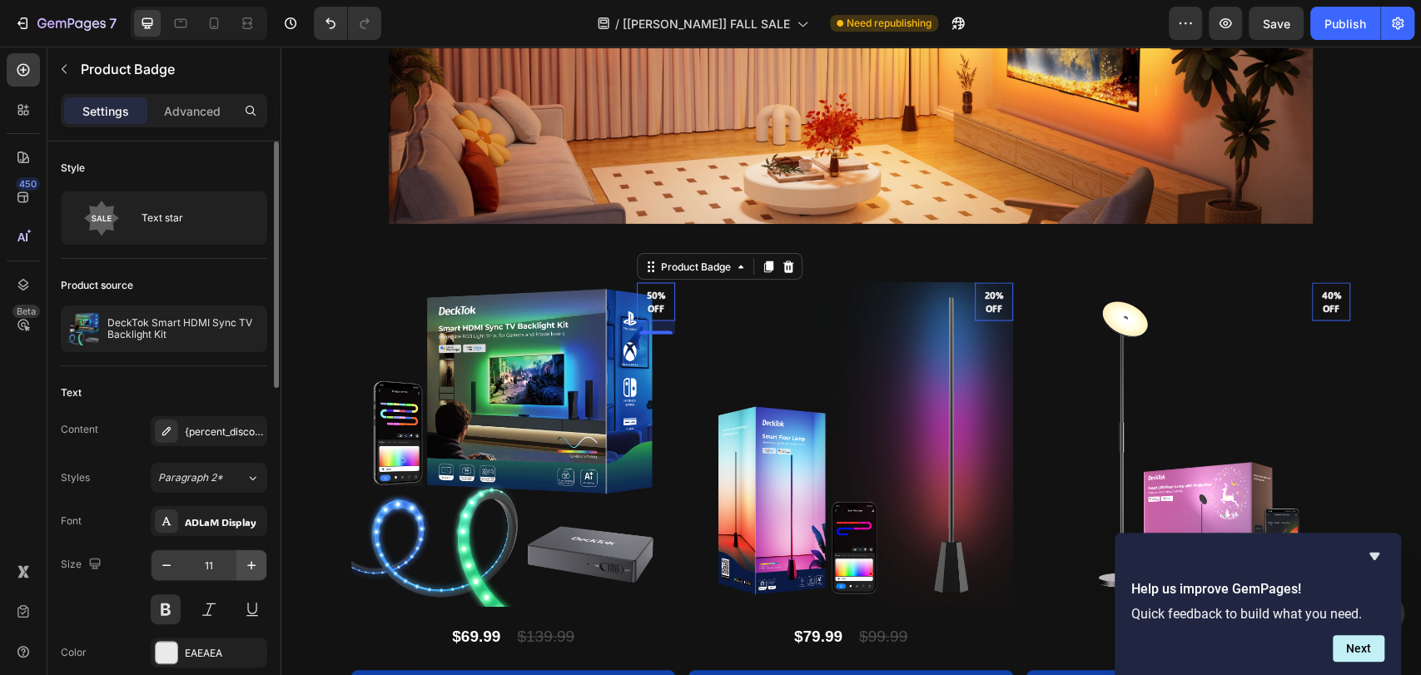
scroll to position [246, 0]
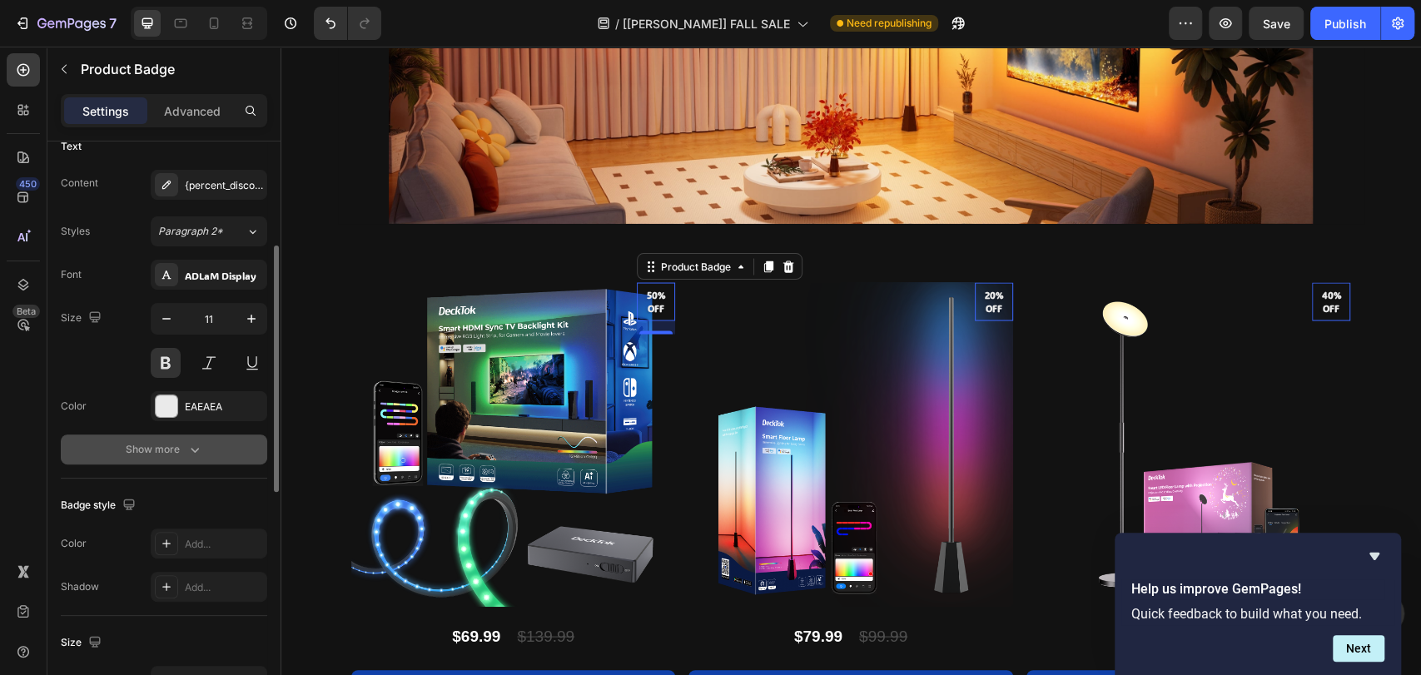
click at [173, 442] on div "Show more" at bounding box center [164, 449] width 77 height 17
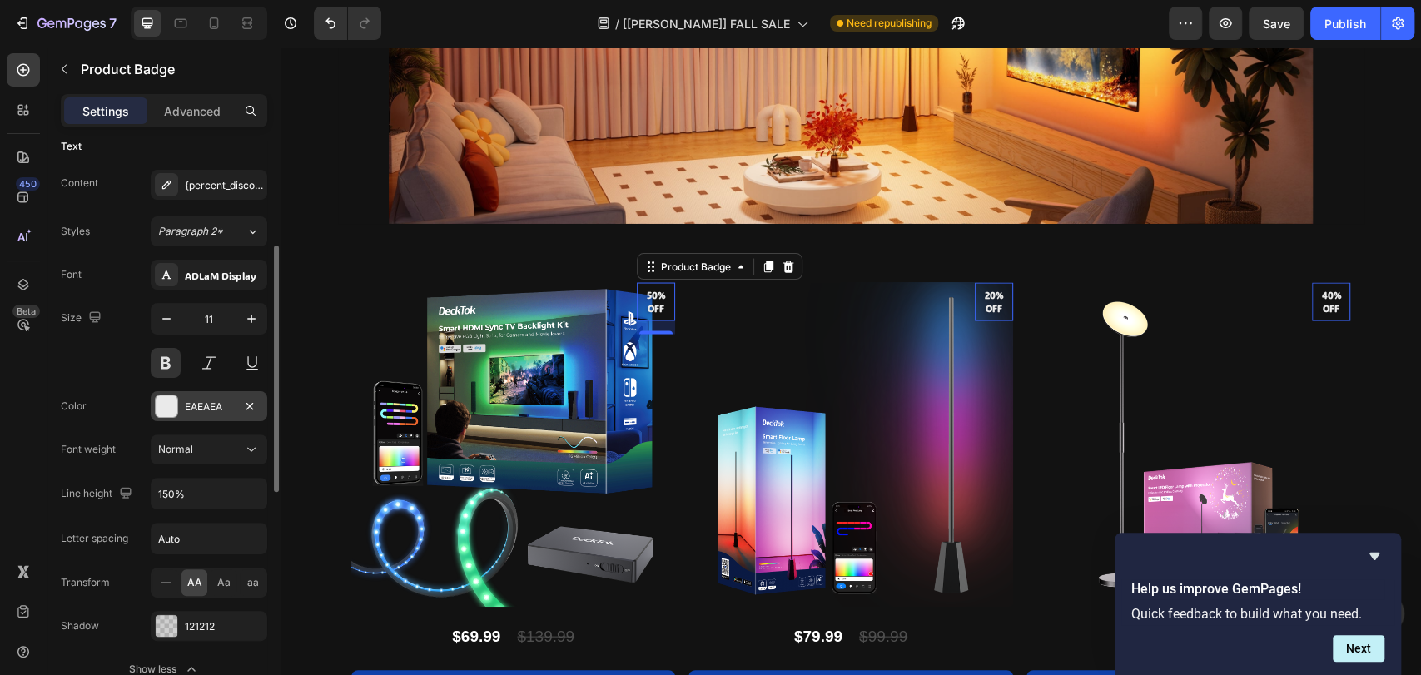
click at [172, 401] on div at bounding box center [167, 406] width 22 height 22
click at [75, 353] on div "Size 11" at bounding box center [164, 340] width 206 height 75
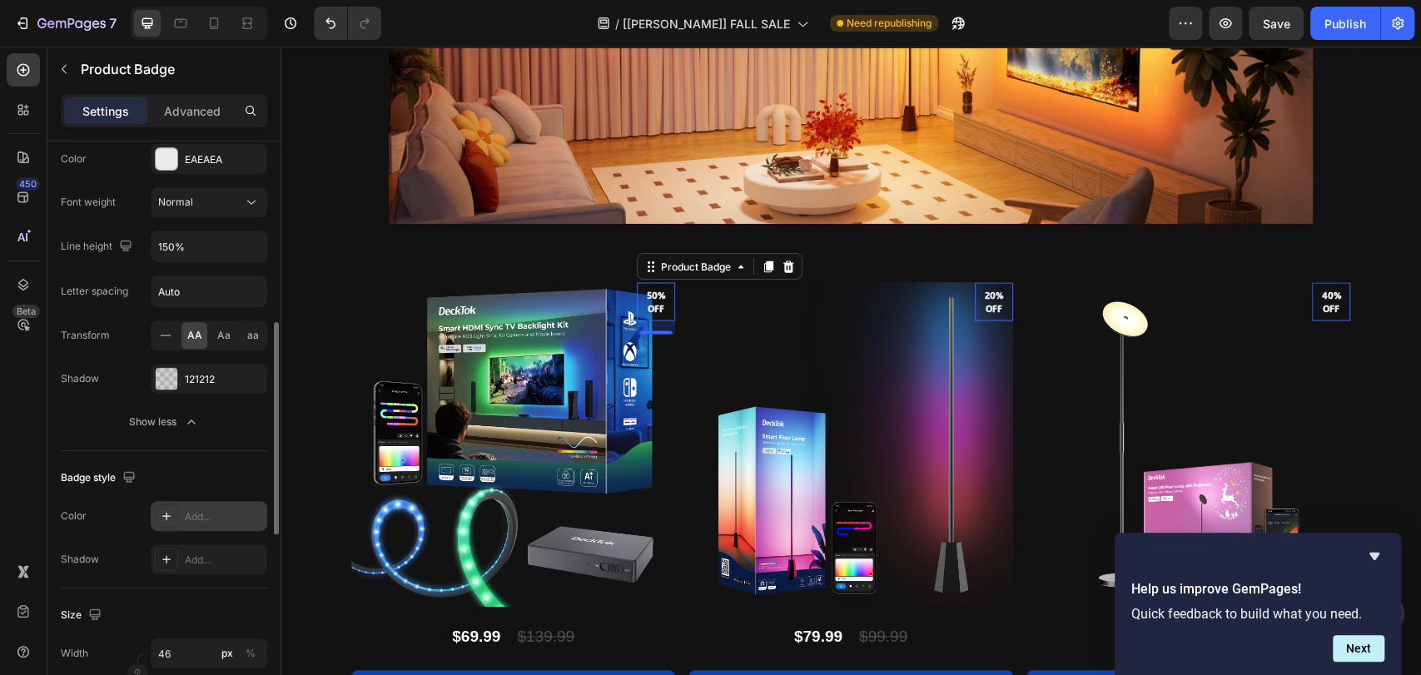
scroll to position [618, 0]
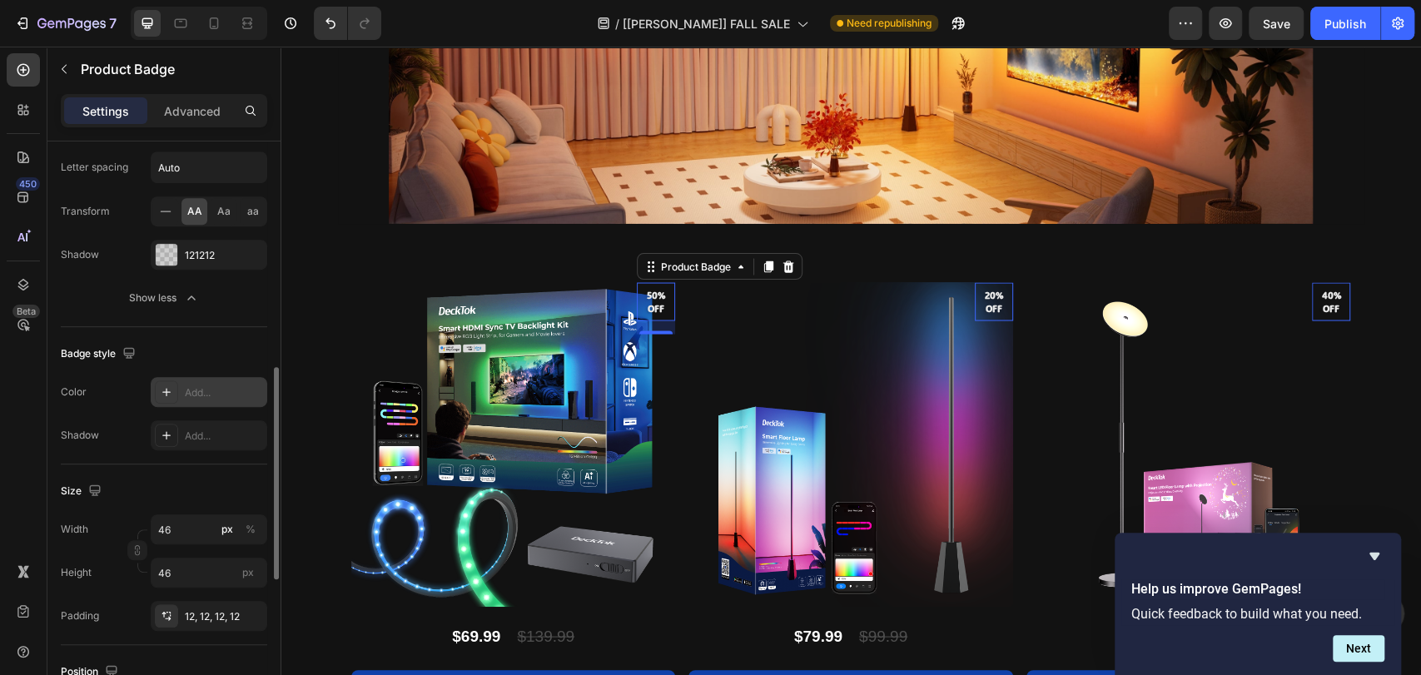
click at [167, 388] on icon at bounding box center [166, 391] width 13 height 13
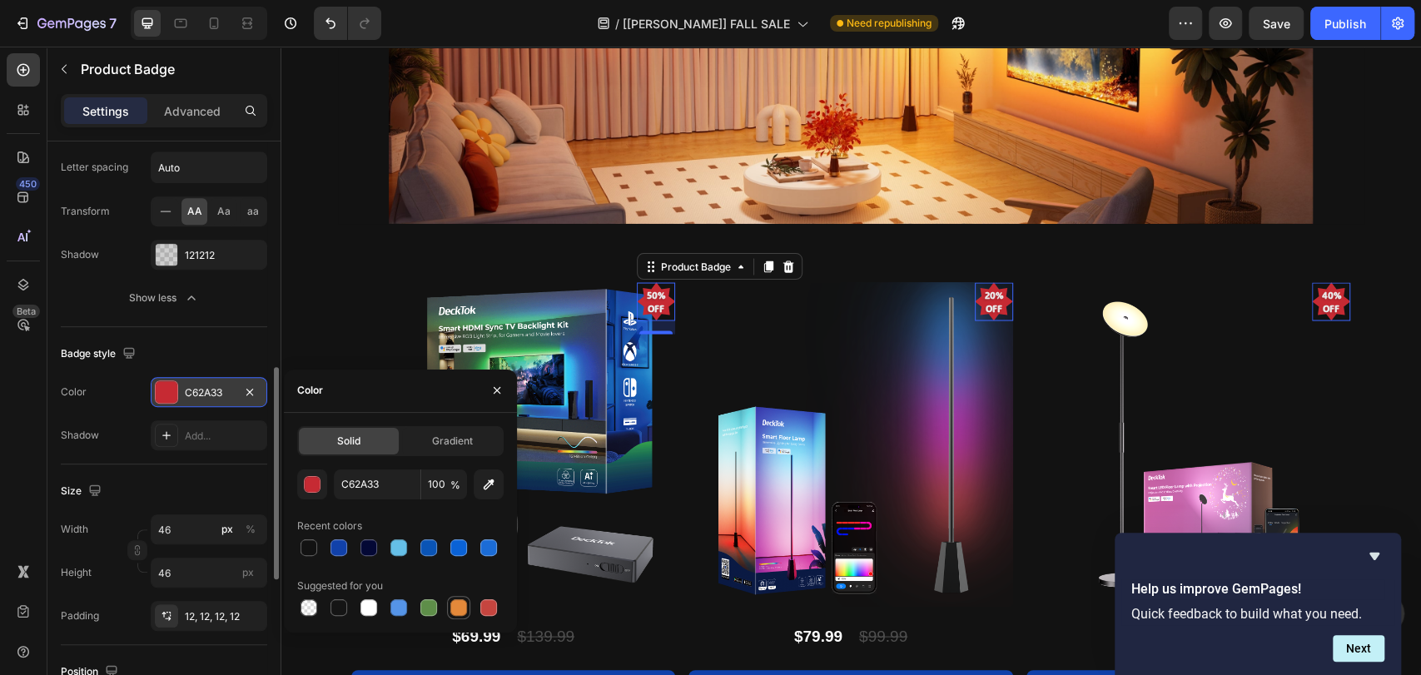
click at [456, 613] on div at bounding box center [458, 607] width 17 height 17
type input "E4893A"
click at [978, 296] on pre "20% off" at bounding box center [994, 301] width 38 height 47
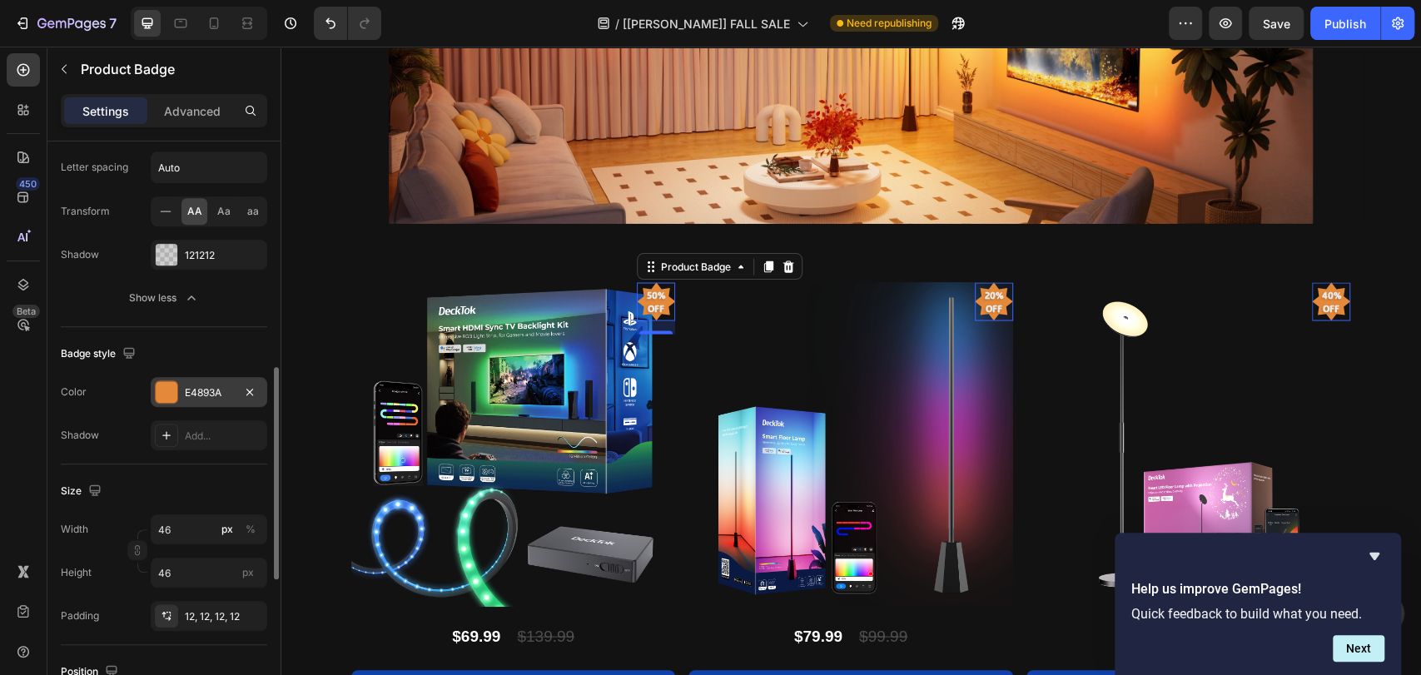
click at [637, 297] on pre "50% off" at bounding box center [656, 301] width 38 height 47
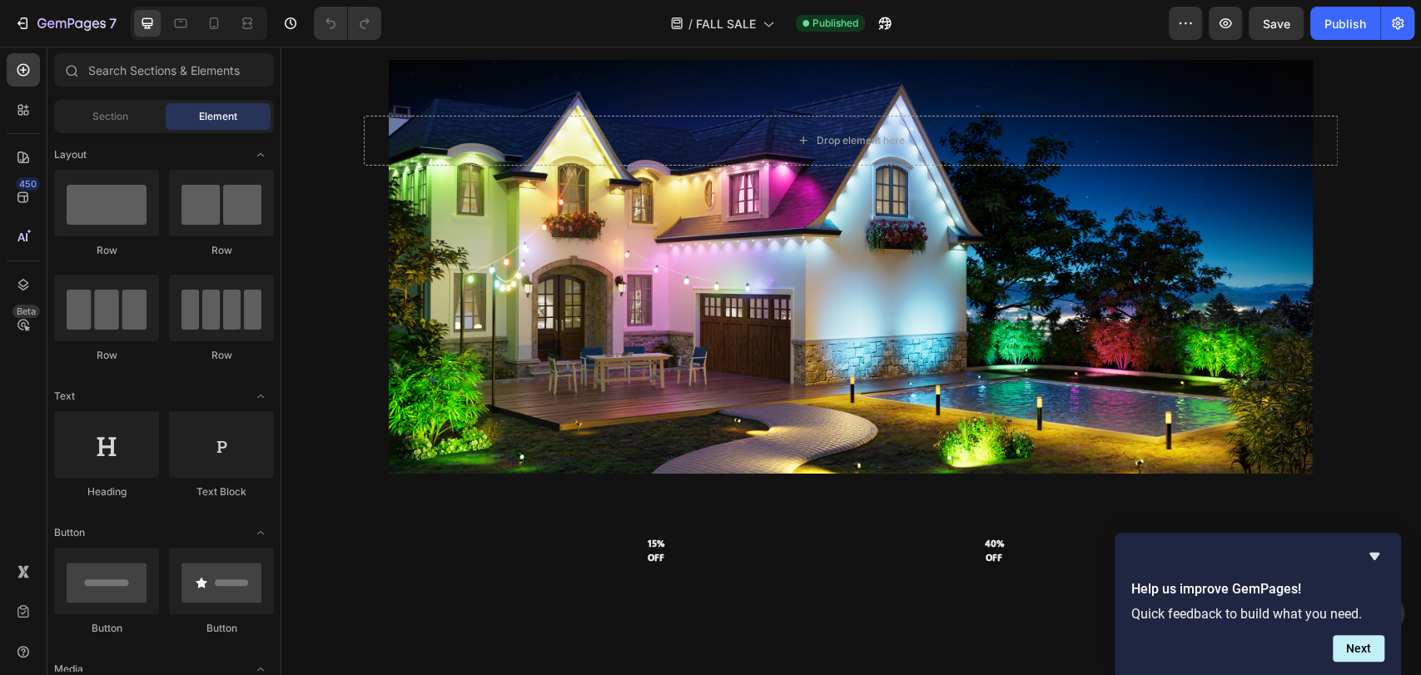
scroll to position [3753, 0]
